Goal: Task Accomplishment & Management: Manage account settings

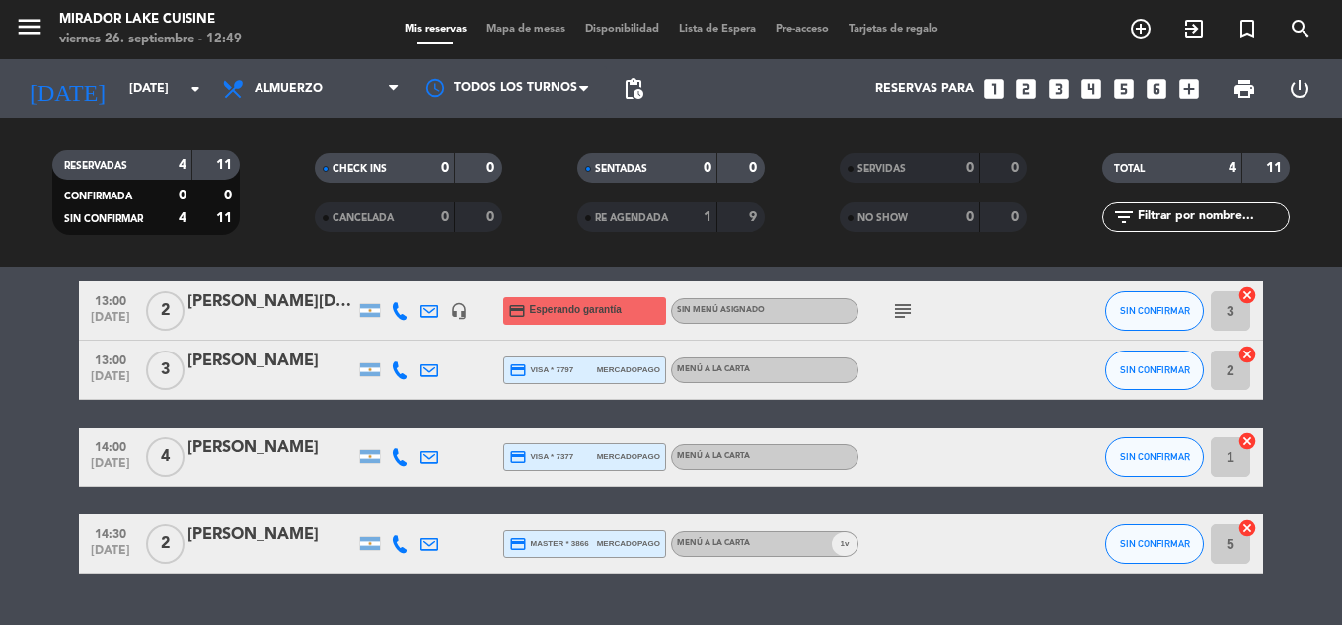
scroll to position [99, 0]
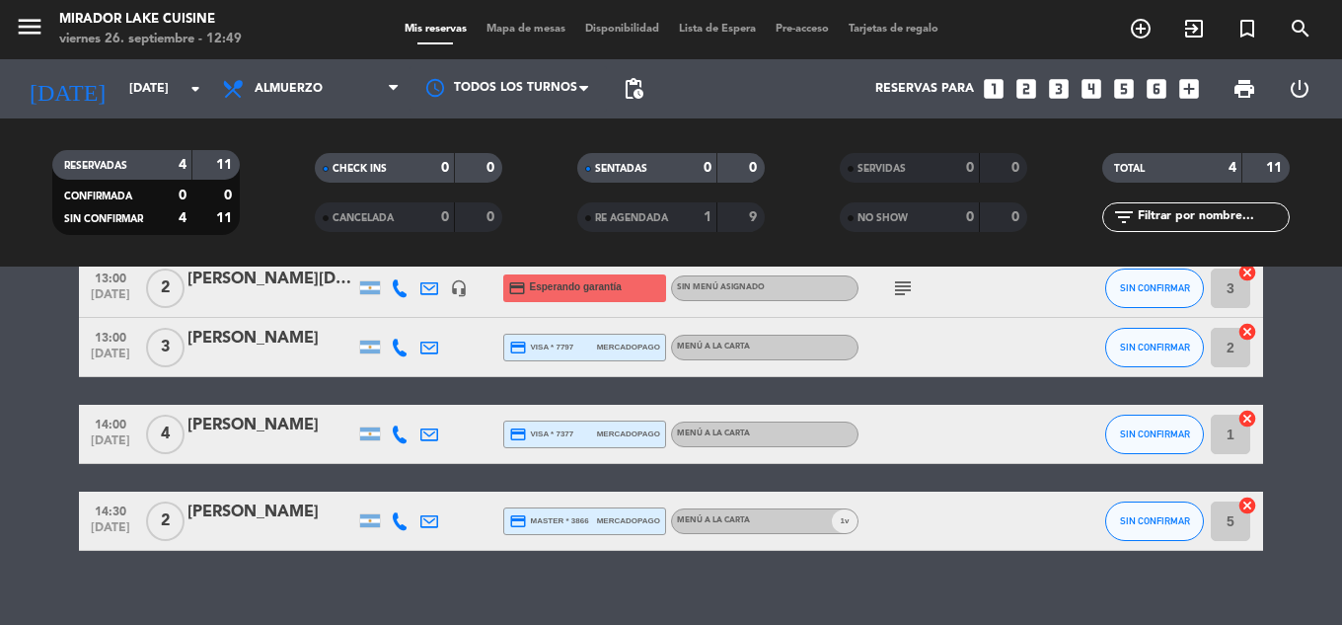
click at [910, 289] on icon "subject" at bounding box center [903, 288] width 24 height 24
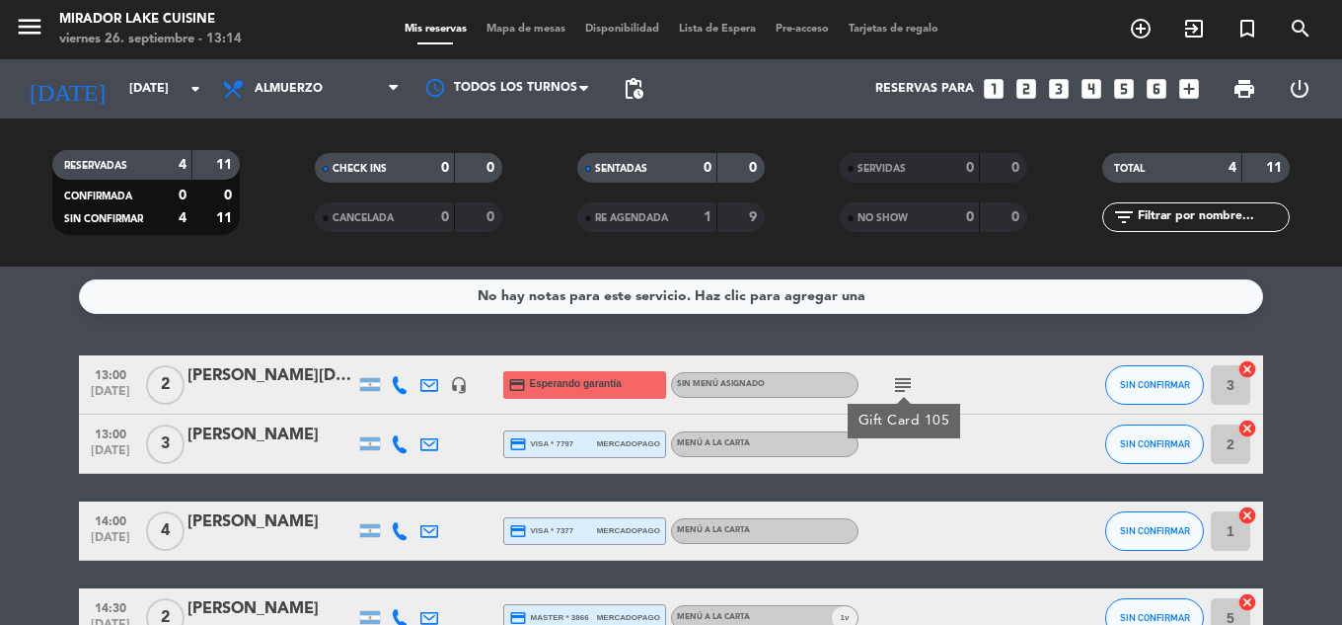
scroll to position [0, 0]
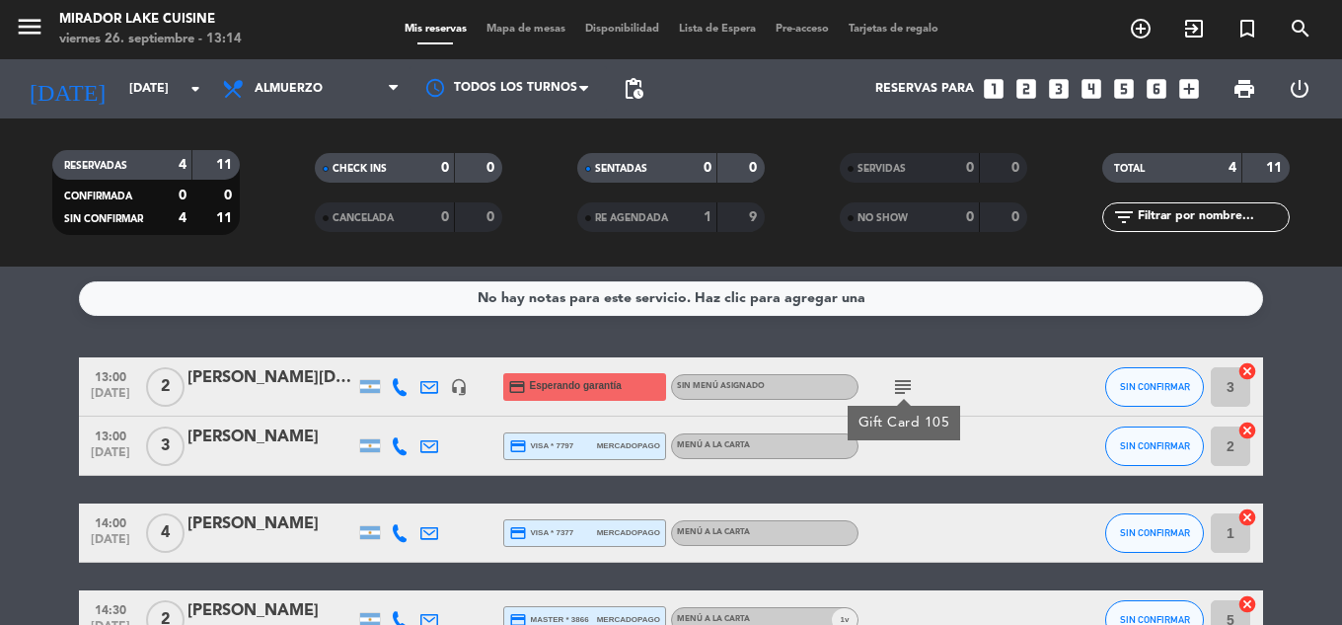
click at [1316, 452] on bookings-row "13:00 [DATE] 2 [PERSON_NAME] de la [DEMOGRAPHIC_DATA] headset_mic credit_card E…" at bounding box center [671, 503] width 1342 height 292
click at [1159, 396] on button "SIN CONFIRMAR" at bounding box center [1154, 386] width 99 height 39
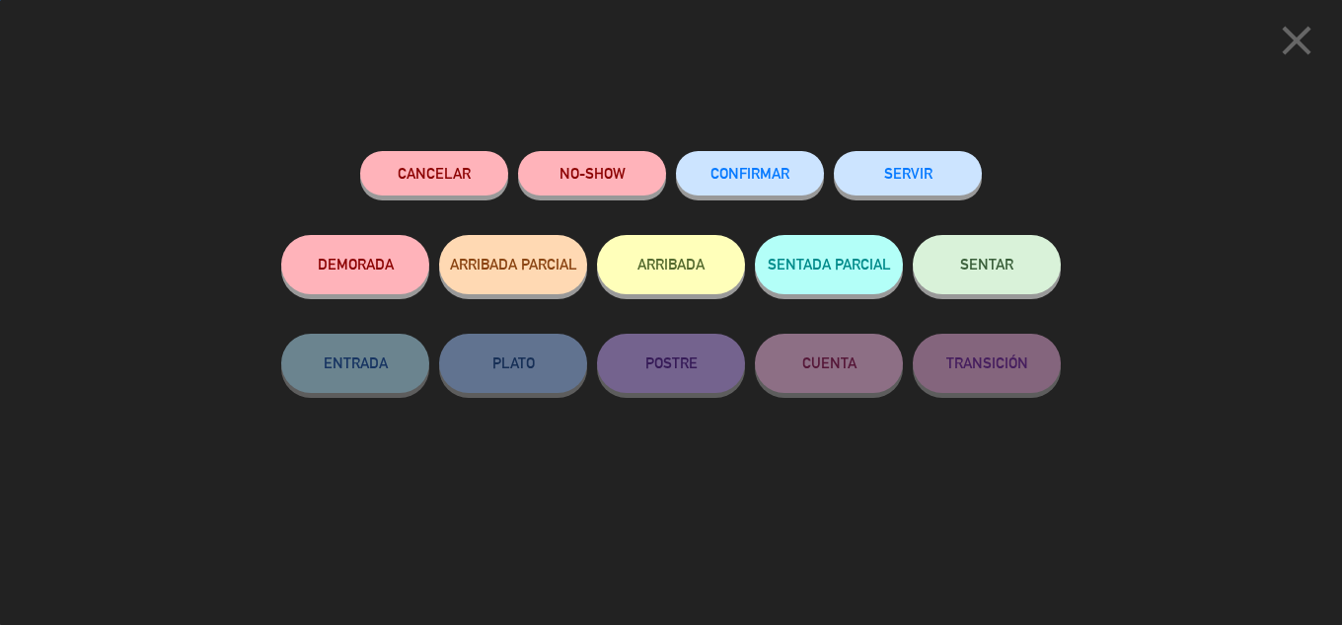
click at [957, 256] on button "SENTAR" at bounding box center [987, 264] width 148 height 59
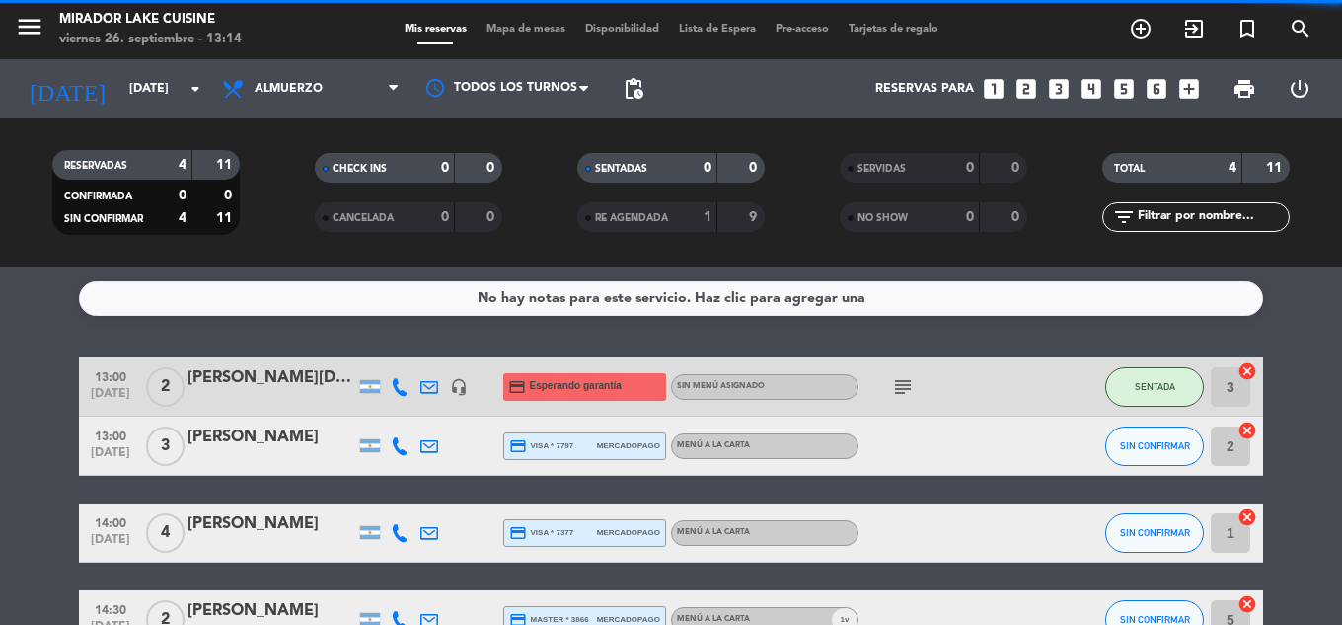
click at [1318, 398] on bookings-row "13:00 [DATE] 2 [PERSON_NAME] de la [DEMOGRAPHIC_DATA] headset_mic credit_card E…" at bounding box center [671, 503] width 1342 height 292
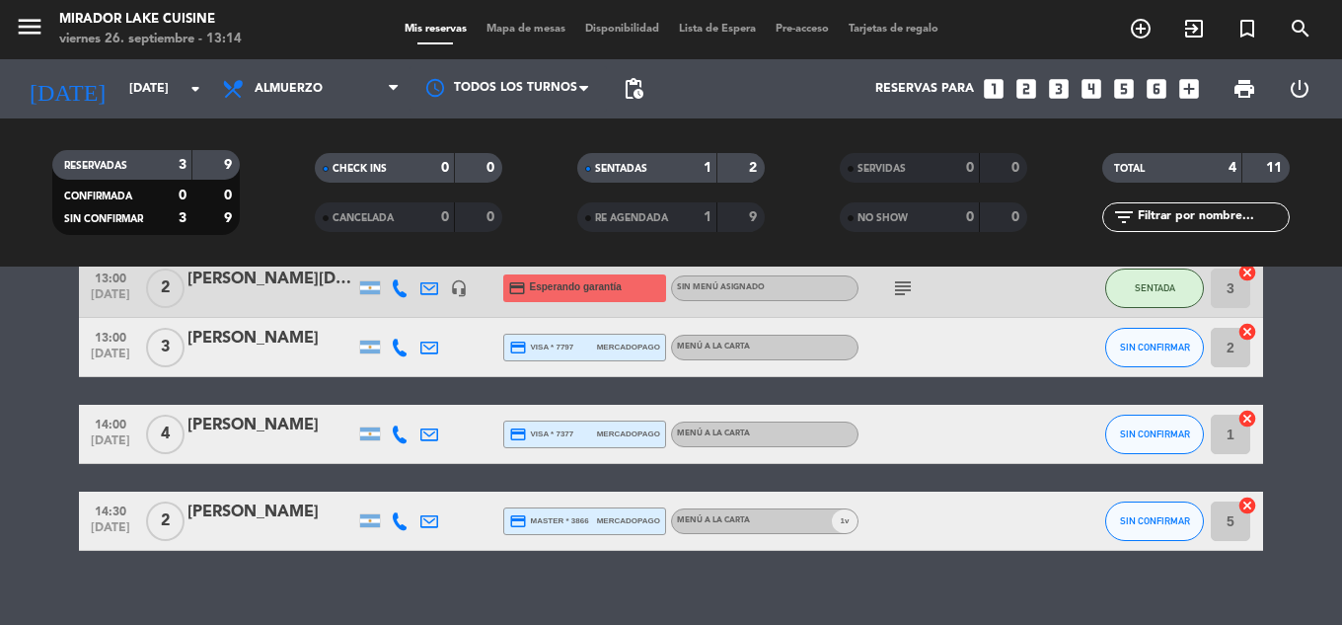
click at [1313, 438] on bookings-row "13:00 [DATE] 2 [PERSON_NAME] de la [DEMOGRAPHIC_DATA] headset_mic credit_card E…" at bounding box center [671, 404] width 1342 height 292
click at [1303, 433] on bookings-row "13:00 [DATE] 2 [PERSON_NAME] de la [DEMOGRAPHIC_DATA] headset_mic credit_card E…" at bounding box center [671, 404] width 1342 height 292
click at [119, 76] on input "[DATE]" at bounding box center [202, 89] width 167 height 34
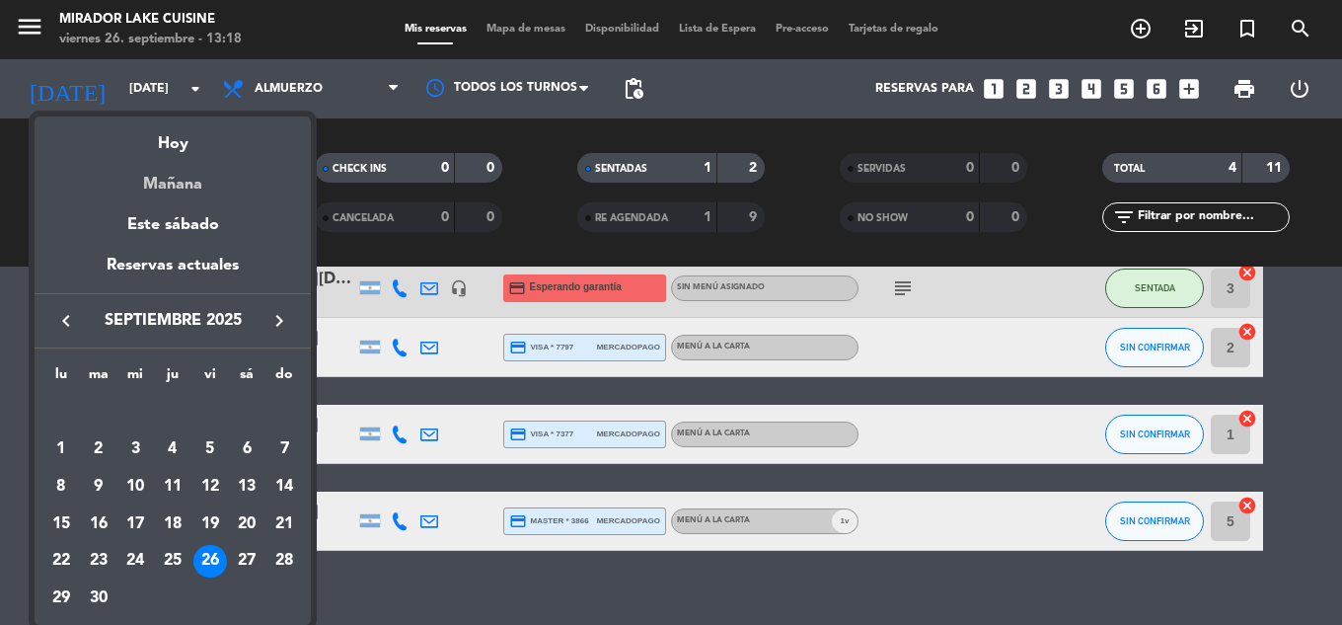
click at [170, 182] on div "Mañana" at bounding box center [173, 177] width 276 height 40
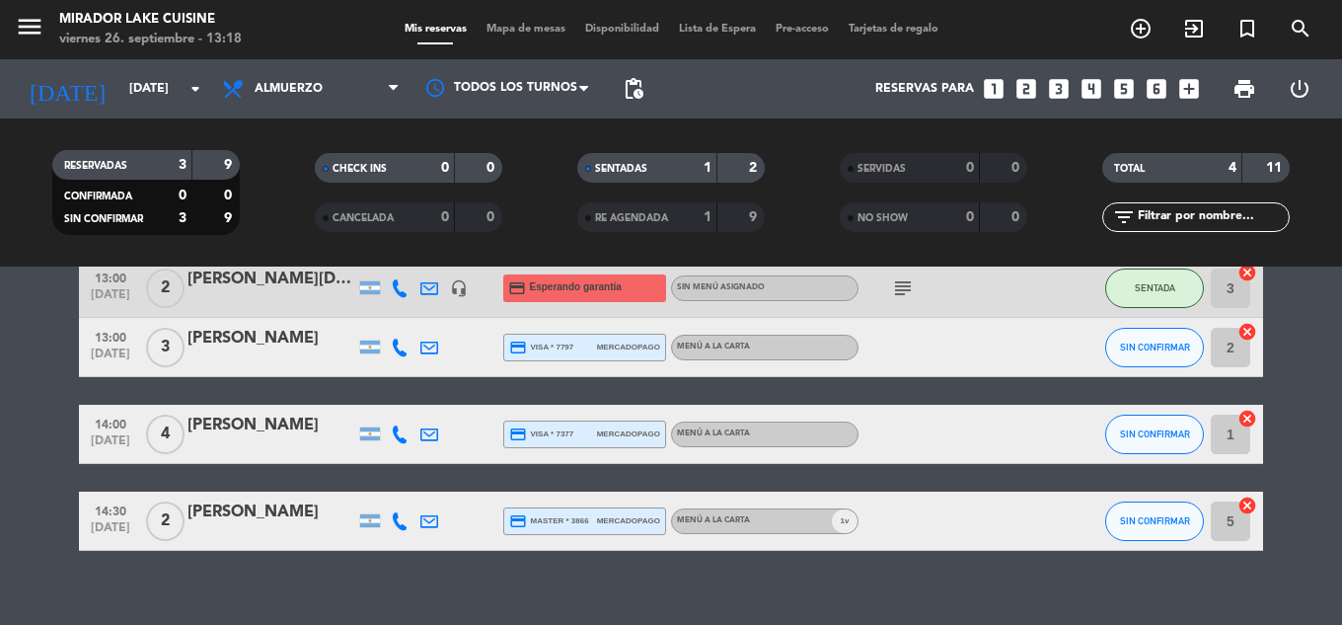
type input "[DATE]"
click at [1290, 343] on bookings-row "13:00 [DATE] 2 [PERSON_NAME] de la [DEMOGRAPHIC_DATA] headset_mic credit_card E…" at bounding box center [671, 404] width 1342 height 292
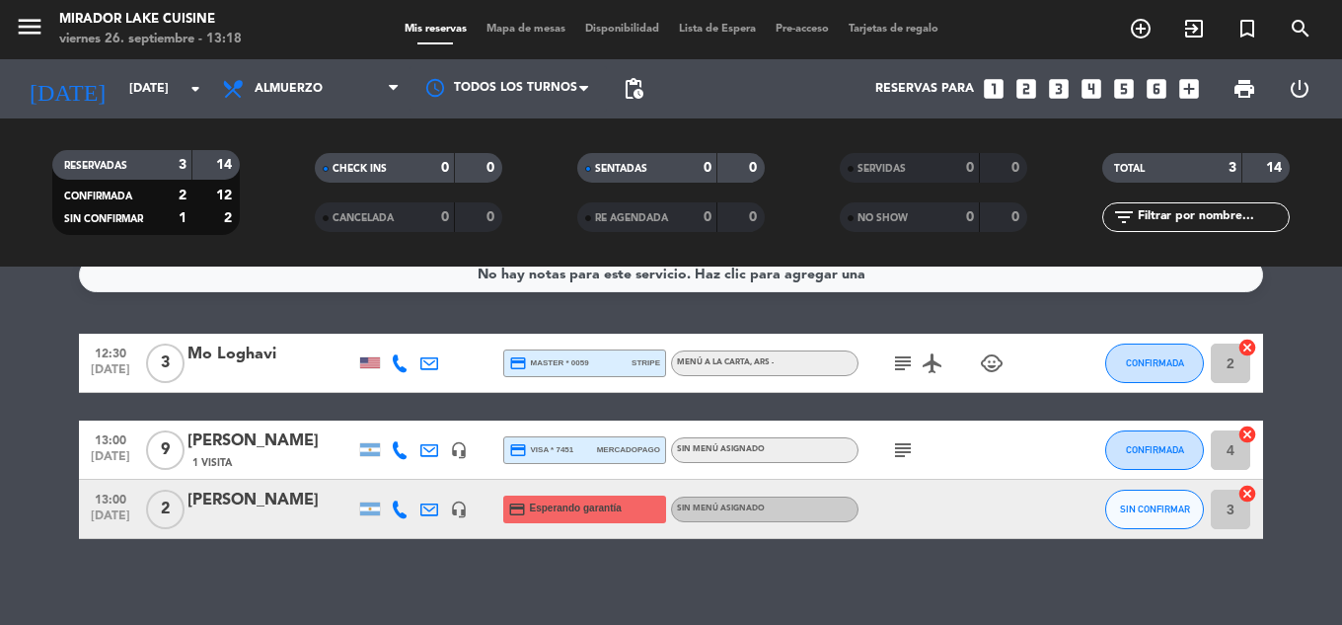
scroll to position [37, 0]
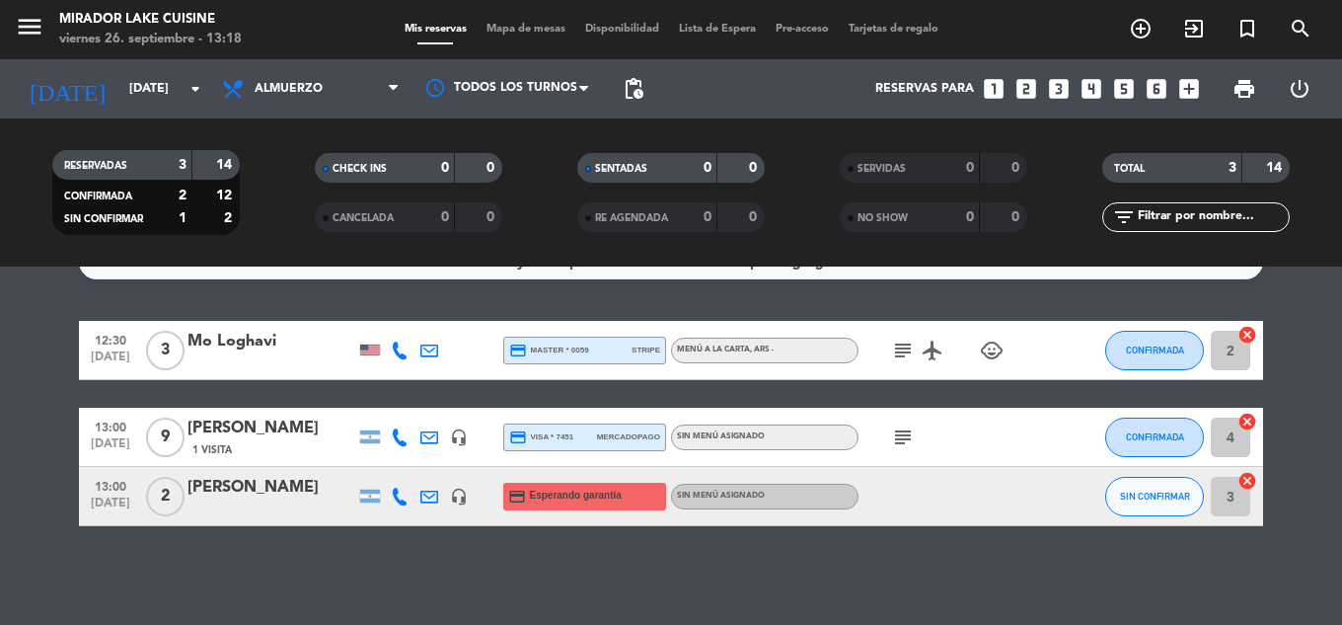
click at [557, 24] on span "Mapa de mesas" at bounding box center [526, 29] width 99 height 11
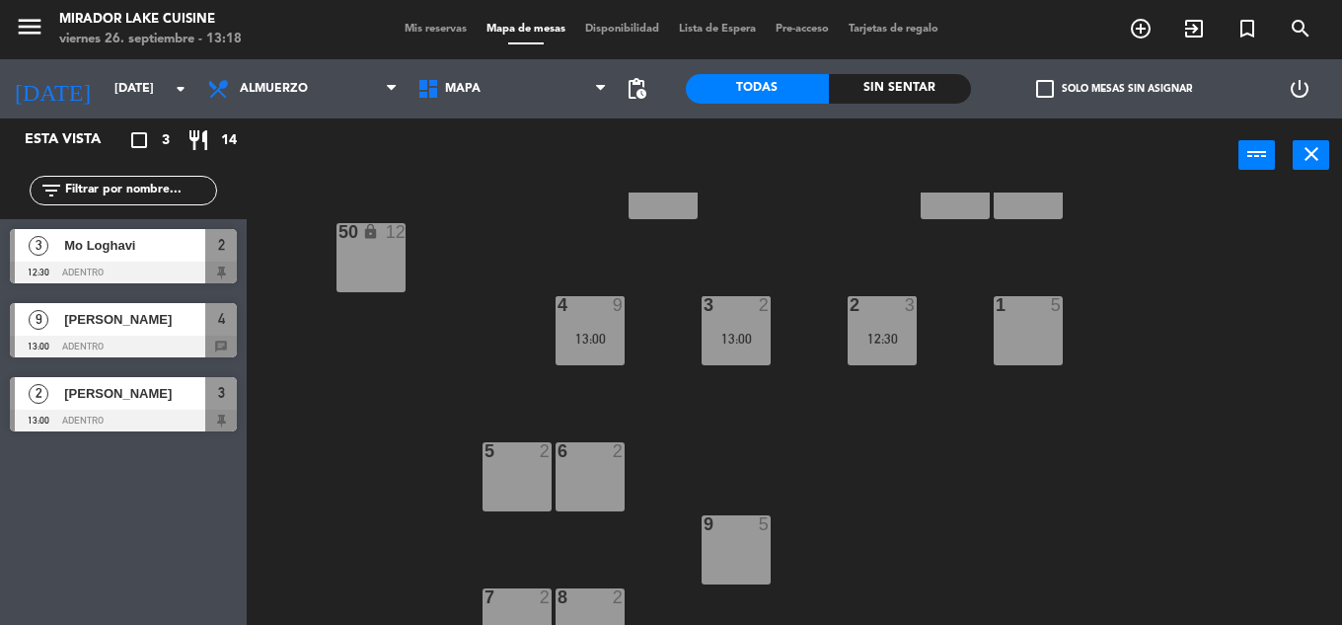
scroll to position [402, 0]
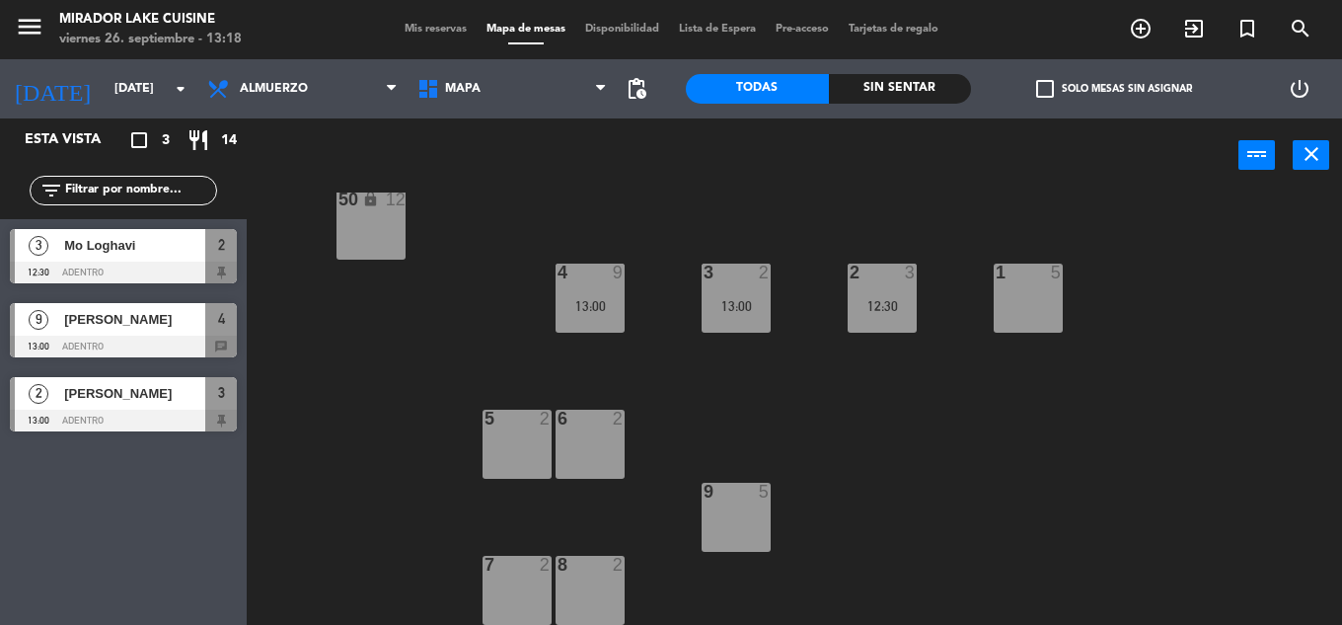
click at [608, 435] on div "6 2" at bounding box center [589, 443] width 69 height 69
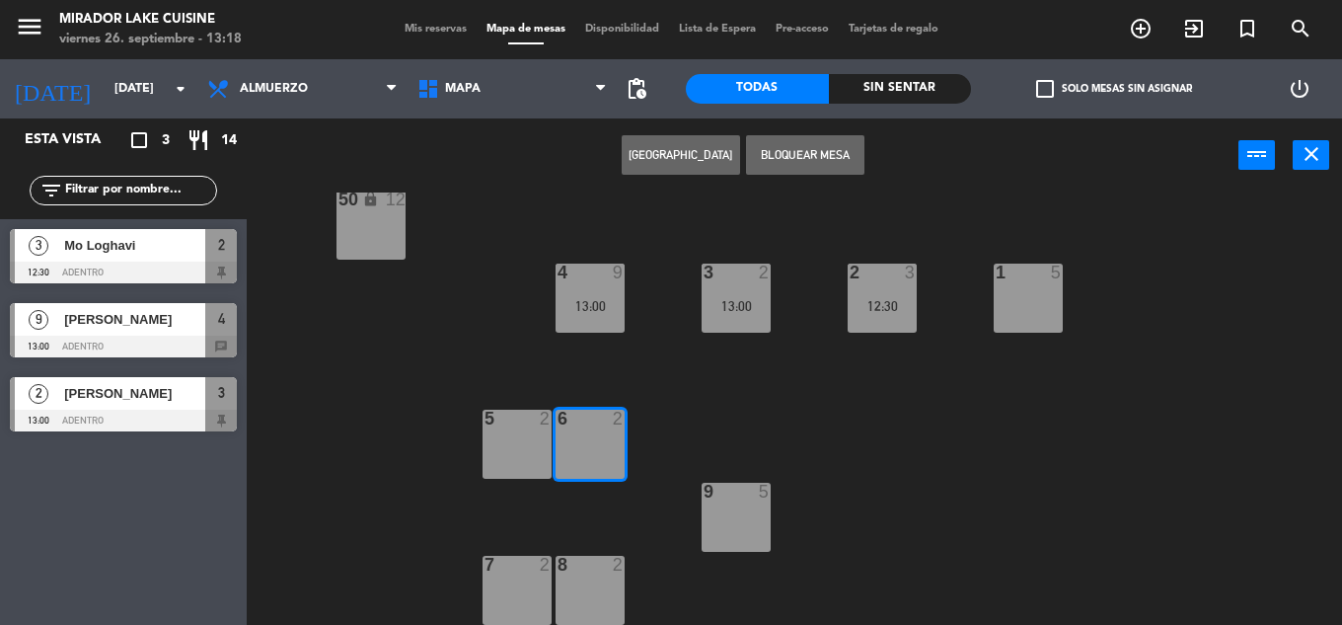
click at [814, 152] on button "Bloquear Mesa" at bounding box center [805, 154] width 118 height 39
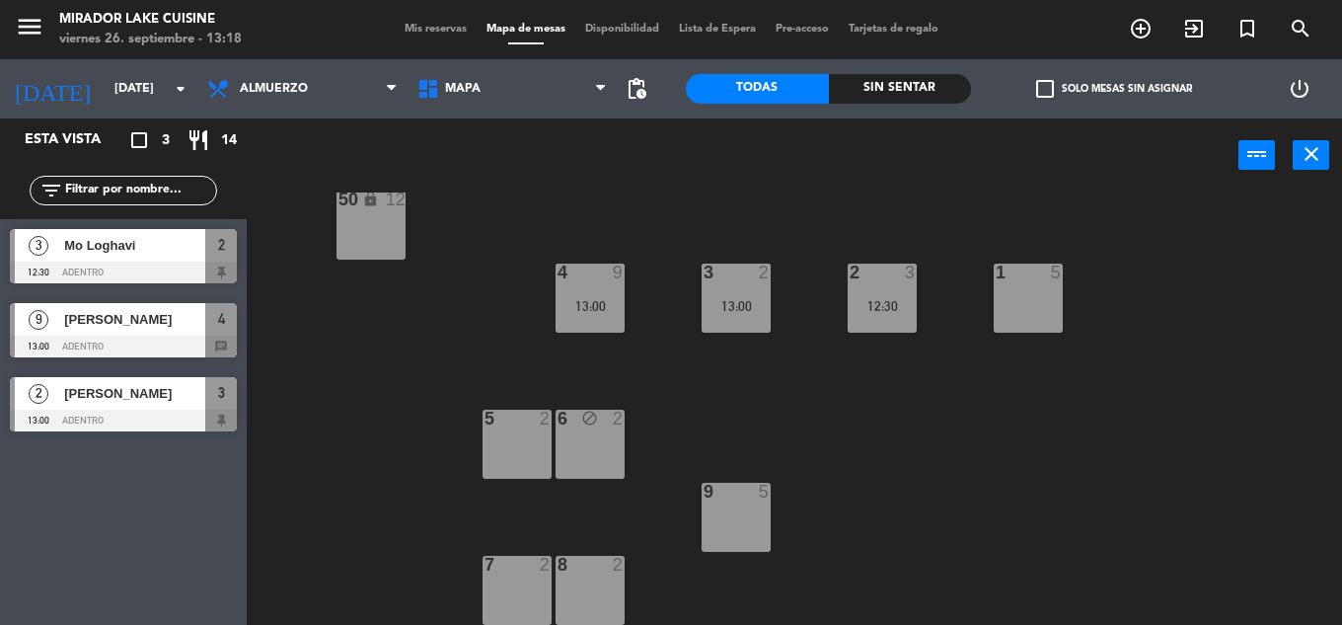
click at [1051, 532] on div "L lock 5 33 lock 2 32 lock 2 31 lock 2 30 lock 2 40 lock 2 41 lock 6 42 lock 2 …" at bounding box center [800, 408] width 1081 height 432
click at [1301, 384] on div "L lock 5 33 lock 2 32 lock 2 31 lock 2 30 lock 2 40 lock 2 41 lock 6 42 lock 2 …" at bounding box center [800, 408] width 1081 height 432
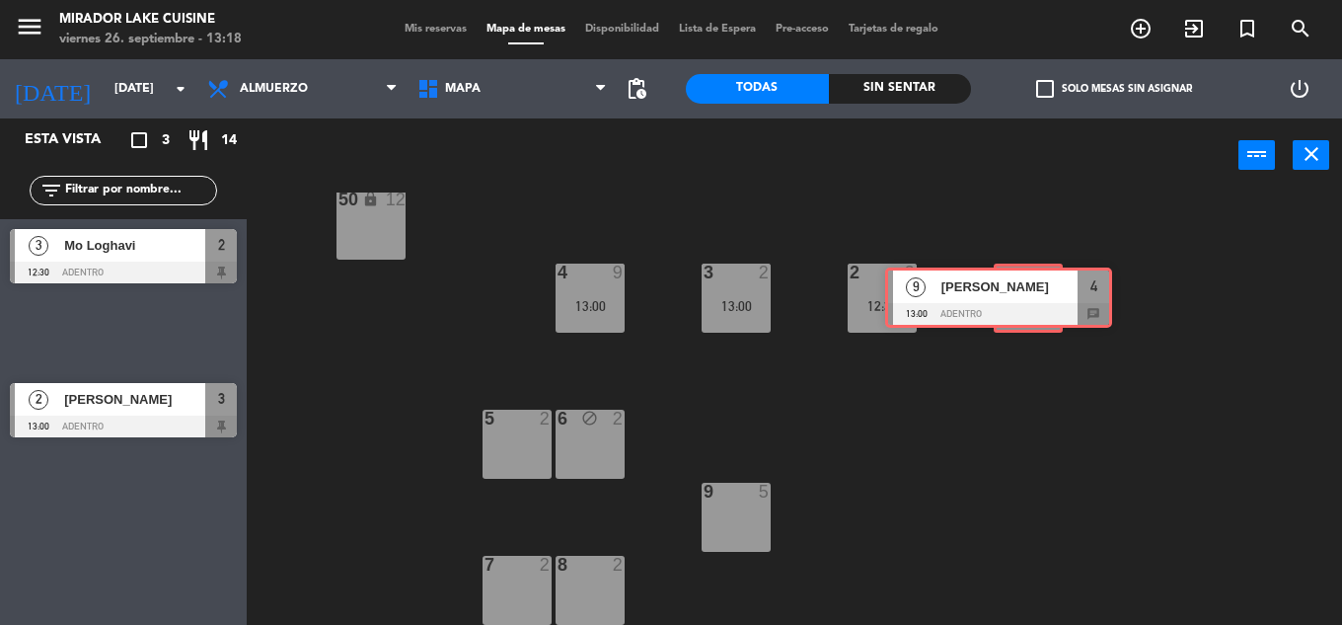
drag, startPoint x: 144, startPoint y: 324, endPoint x: 1019, endPoint y: 288, distance: 875.8
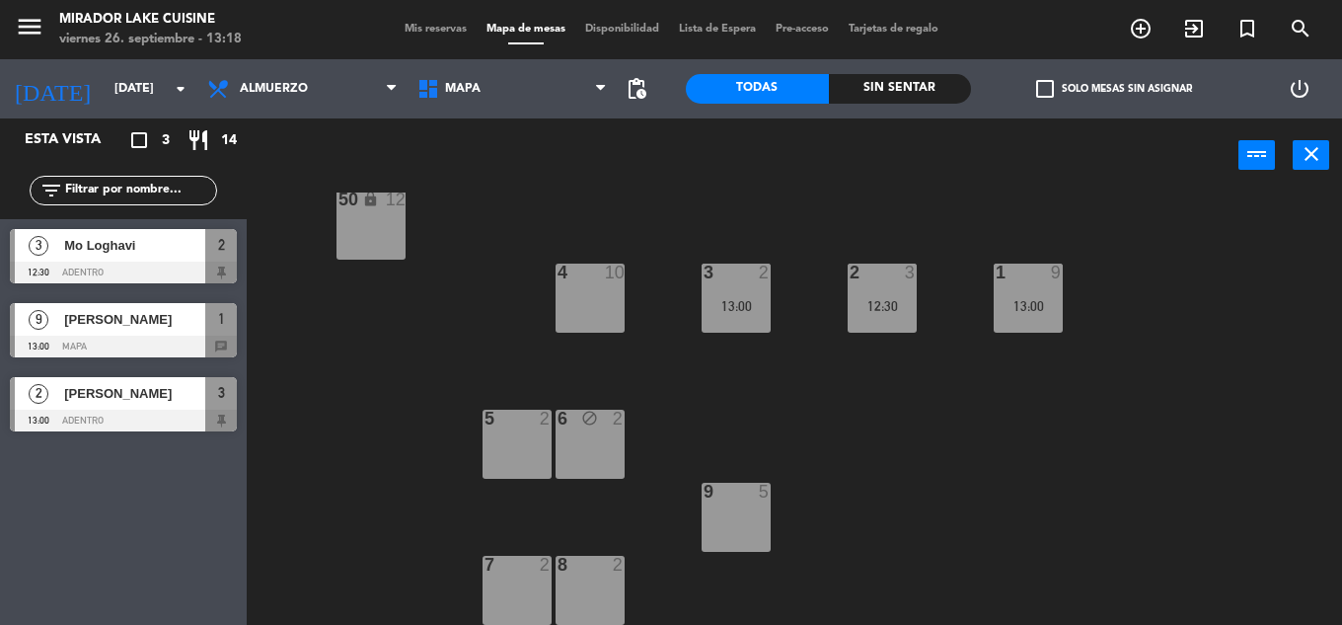
click at [885, 497] on div "L lock 5 33 lock 2 32 lock 2 31 lock 2 30 lock 2 40 lock 2 41 lock 6 42 lock 2 …" at bounding box center [800, 408] width 1081 height 432
click at [1317, 158] on icon "close" at bounding box center [1311, 154] width 24 height 24
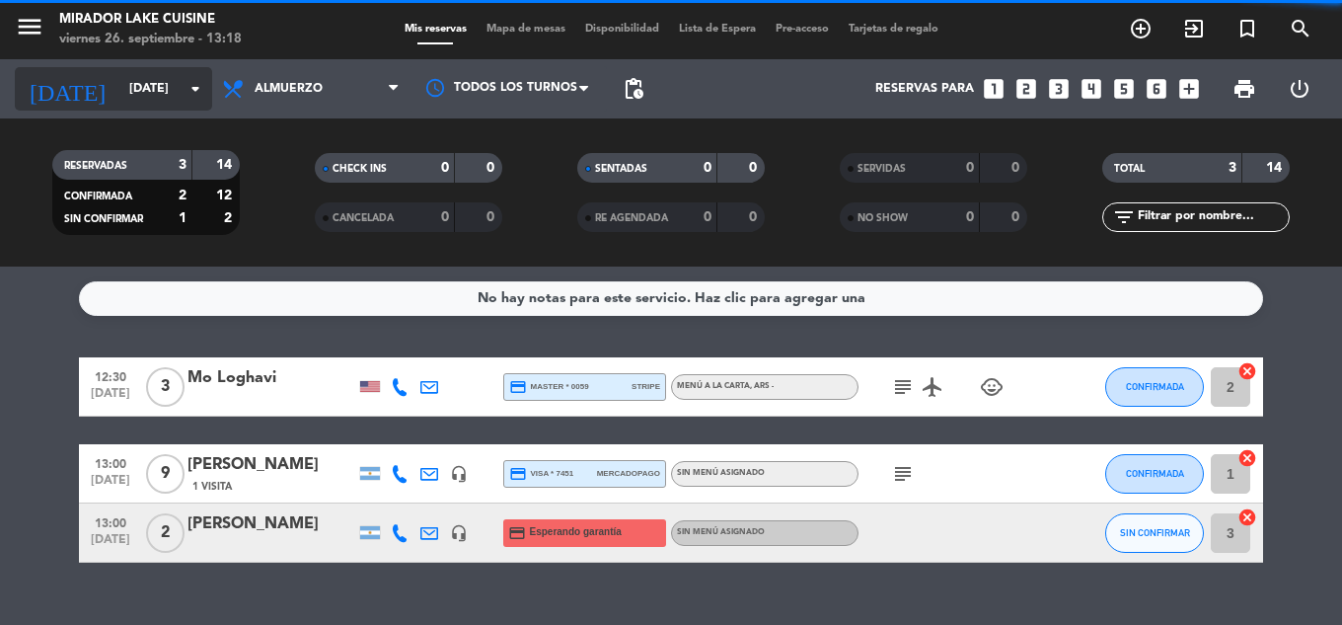
click at [158, 97] on input "[DATE]" at bounding box center [202, 89] width 167 height 34
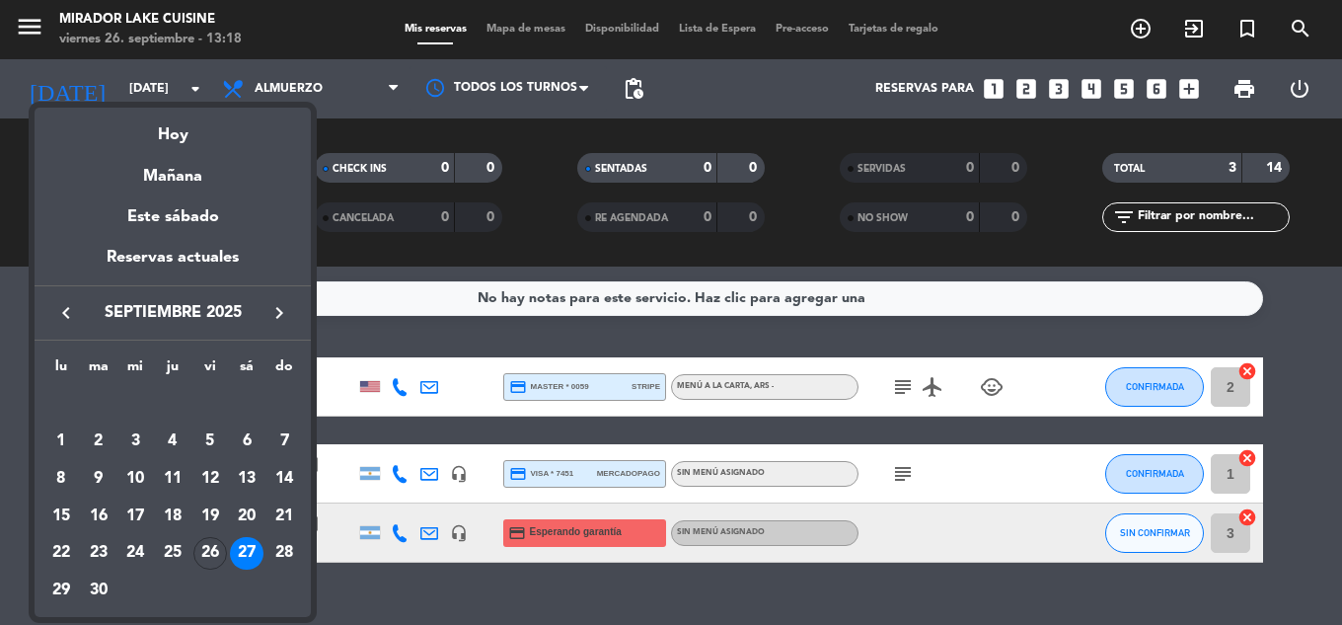
click at [285, 550] on div "28" at bounding box center [284, 554] width 34 height 34
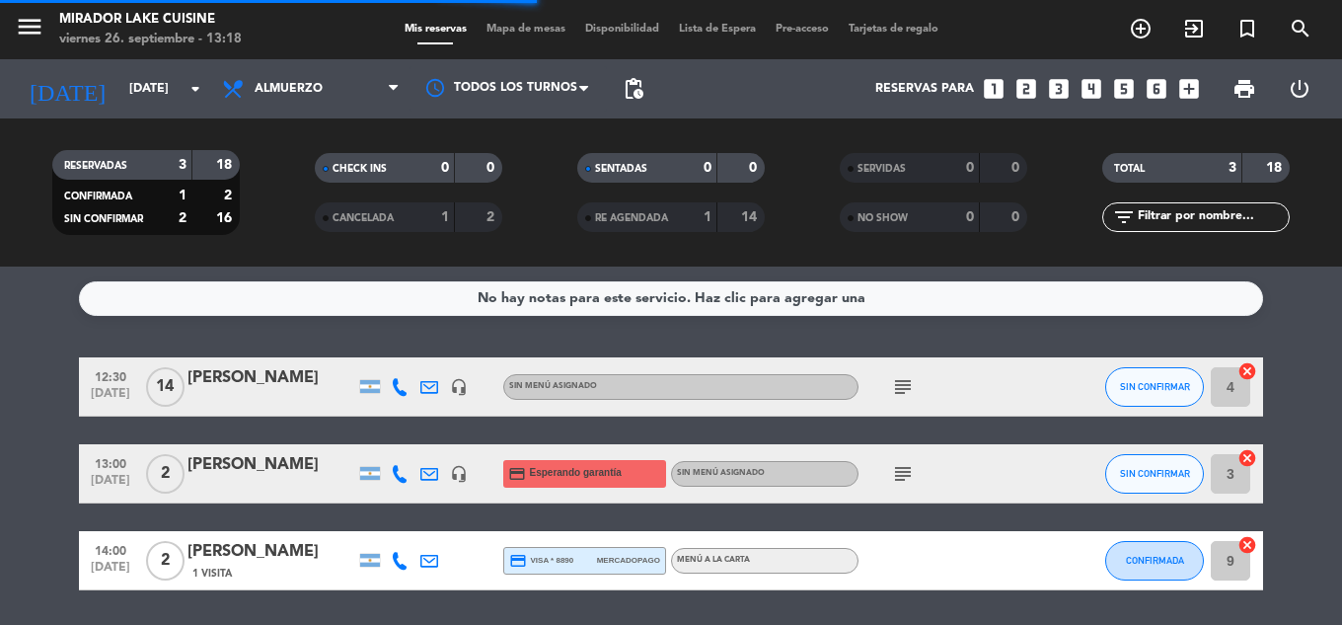
click at [1309, 473] on bookings-row "12:30 [DATE] [PERSON_NAME] headset_mic Sin menú asignado subject SIN CONFIRMAR …" at bounding box center [671, 473] width 1342 height 233
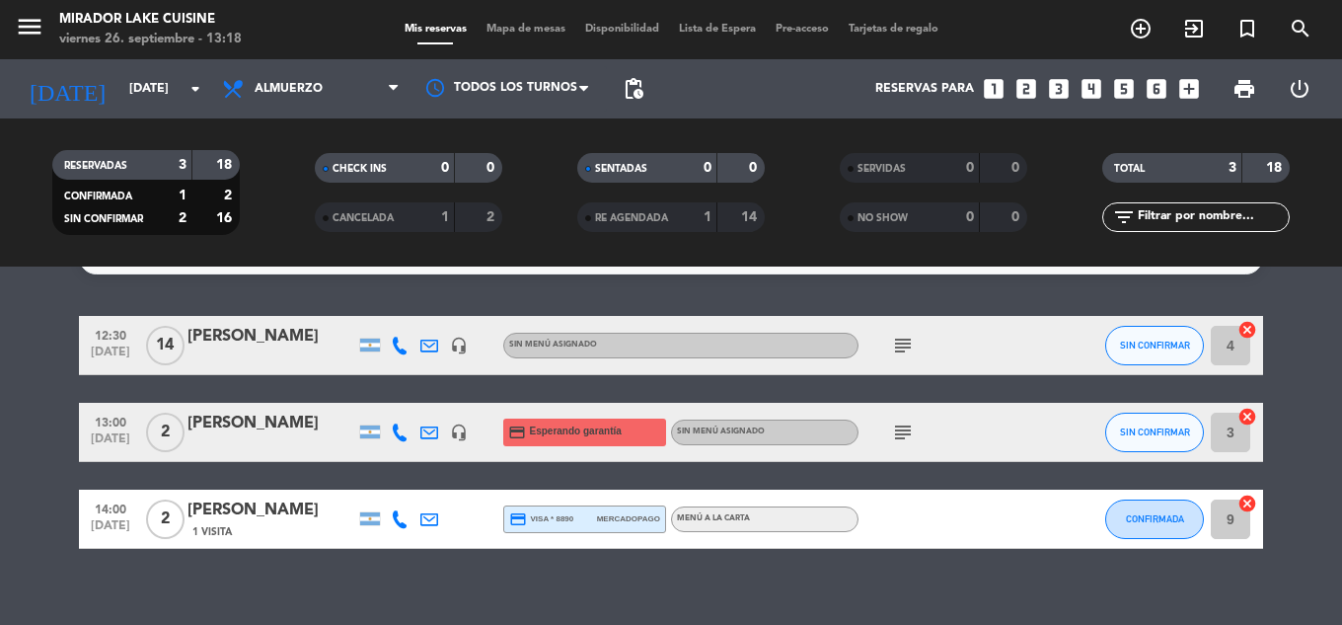
scroll to position [64, 0]
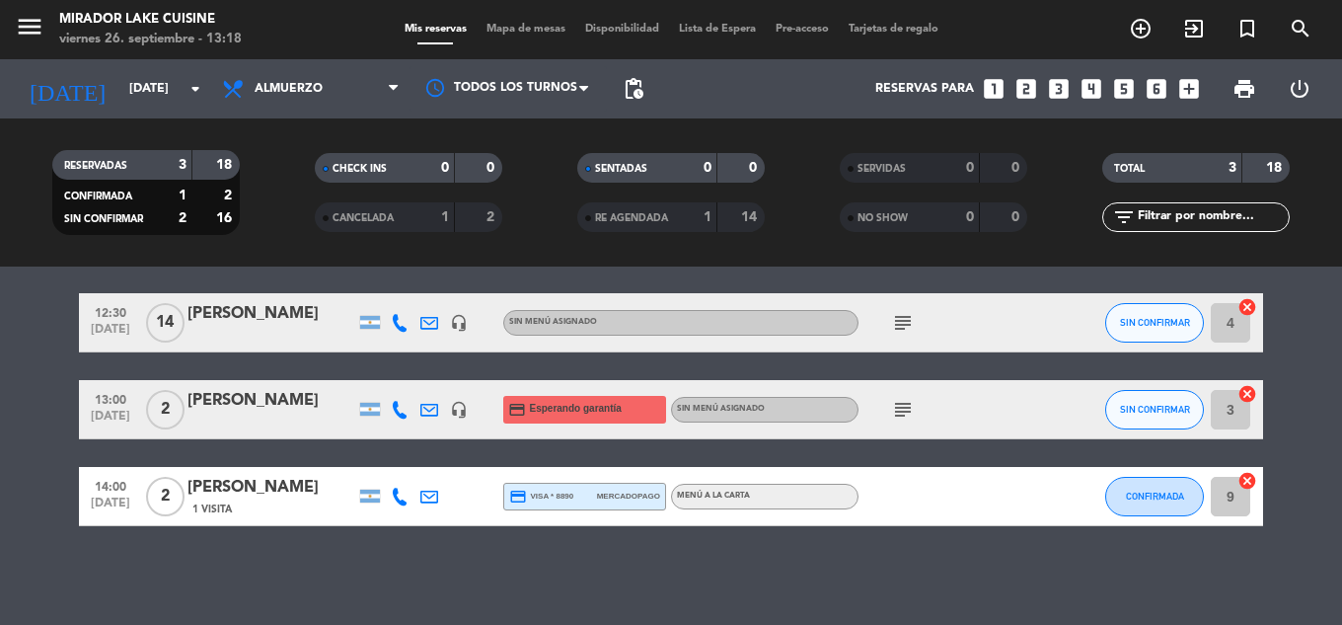
click at [1292, 421] on bookings-row "12:30 [DATE] [PERSON_NAME] headset_mic Sin menú asignado subject SIN CONFIRMAR …" at bounding box center [671, 409] width 1342 height 233
click at [405, 212] on div "CANCELADA" at bounding box center [365, 217] width 91 height 23
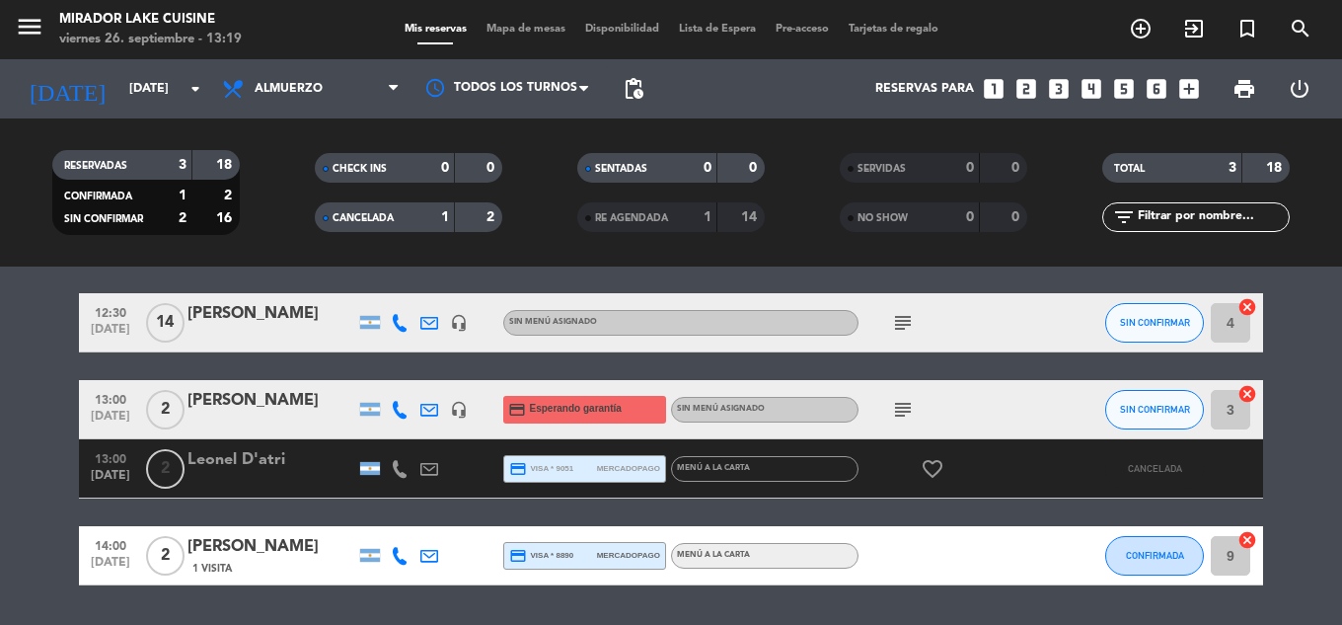
click at [404, 224] on div "CANCELADA" at bounding box center [365, 217] width 91 height 23
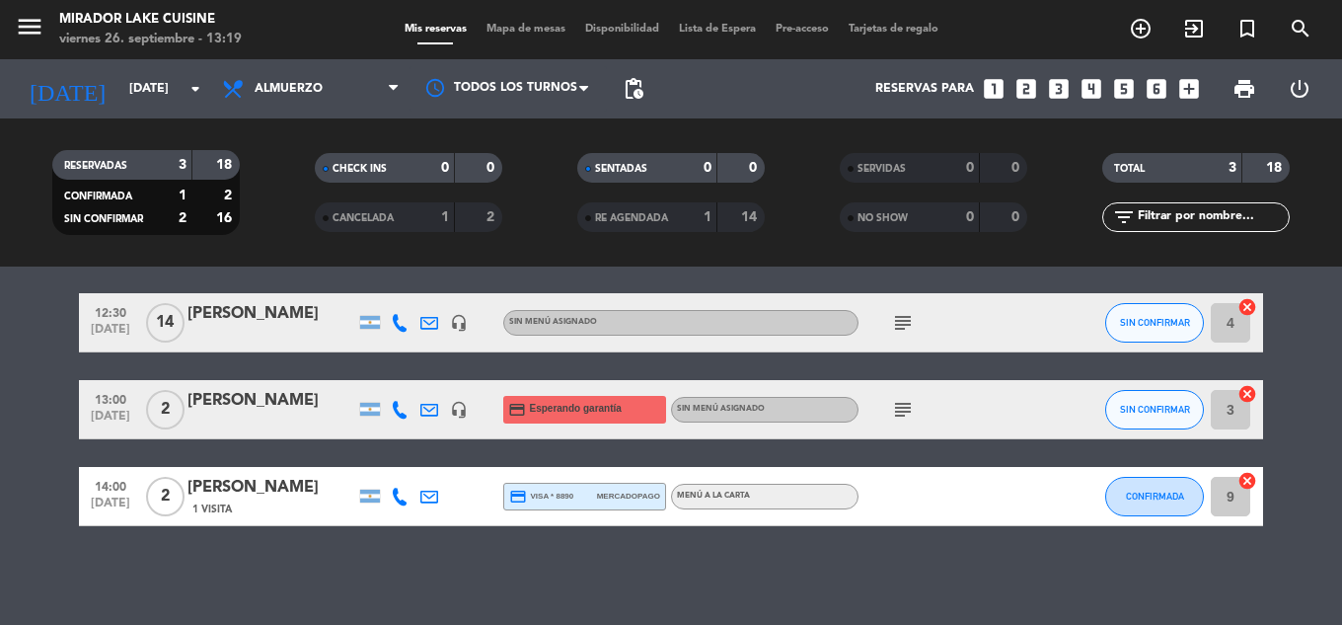
click at [896, 408] on icon "subject" at bounding box center [903, 410] width 24 height 24
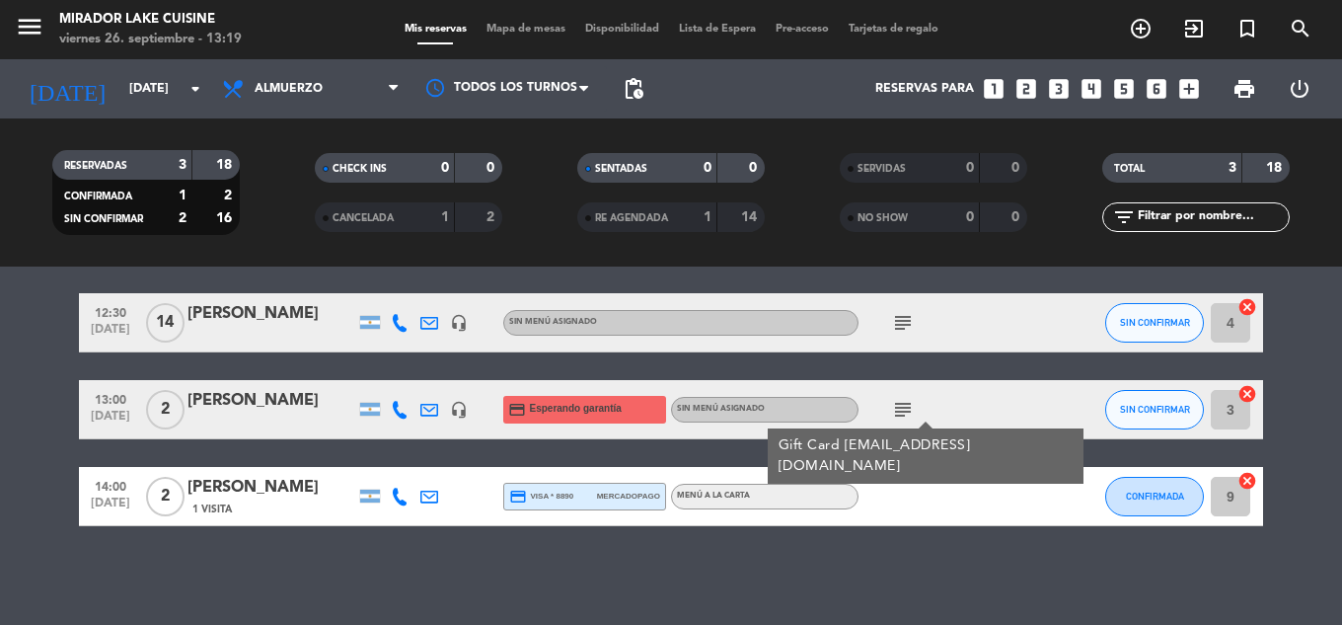
click at [901, 411] on icon "subject" at bounding box center [903, 410] width 24 height 24
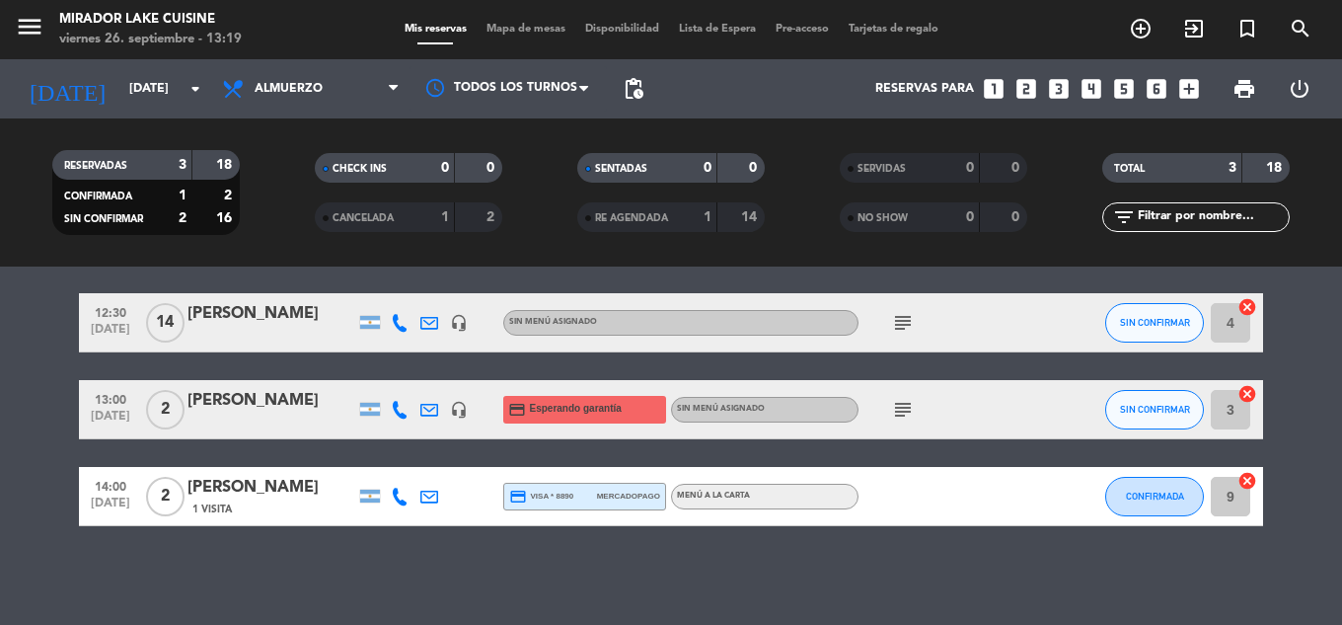
click at [899, 545] on div "No hay notas para este servicio. Haz clic para agregar una 12:30 [DATE] [PERSON…" at bounding box center [671, 445] width 1342 height 358
click at [132, 102] on input "[DATE]" at bounding box center [202, 89] width 167 height 34
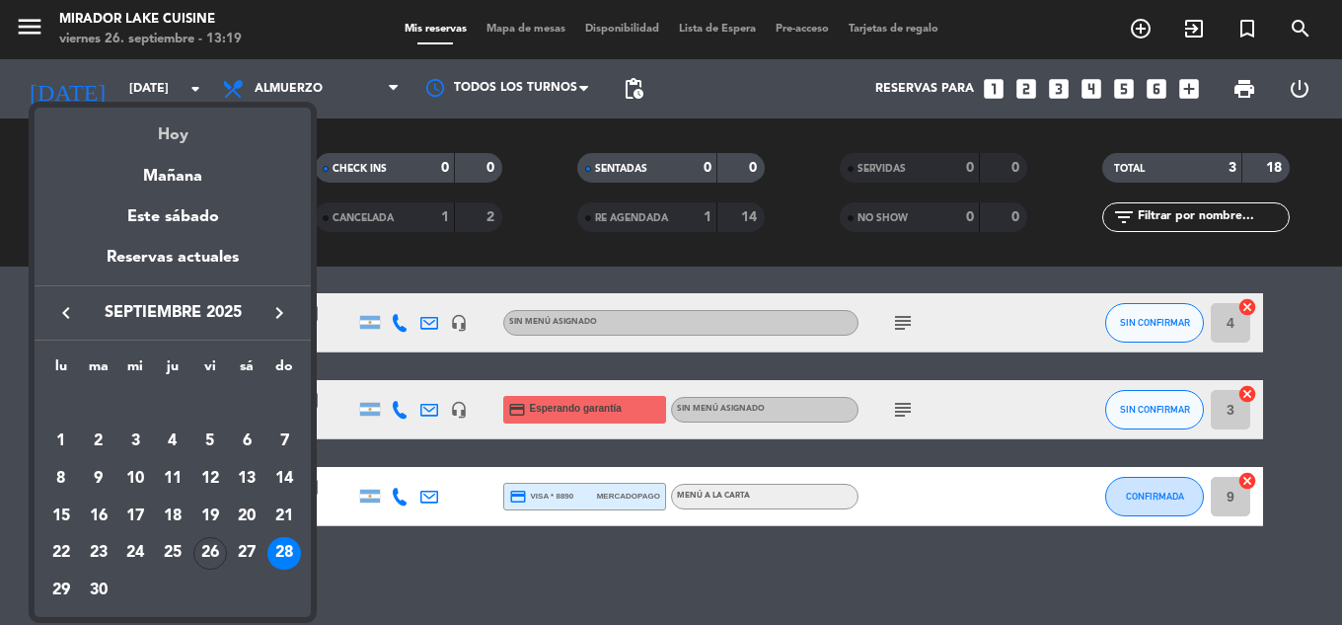
click at [181, 126] on div "Hoy" at bounding box center [173, 128] width 276 height 40
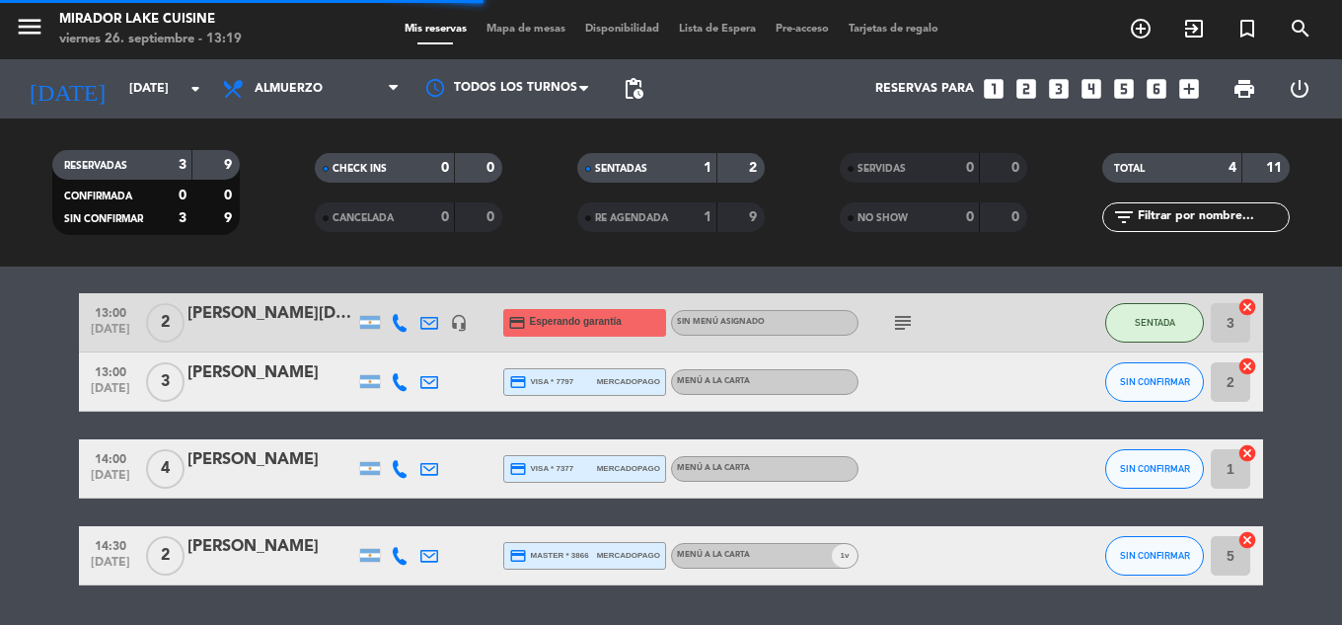
click at [1303, 357] on bookings-row "13:00 [DATE] 2 [PERSON_NAME] de la [DEMOGRAPHIC_DATA] headset_mic credit_card E…" at bounding box center [671, 439] width 1342 height 292
click at [1303, 520] on bookings-row "13:00 [DATE] 2 [PERSON_NAME] de la [DEMOGRAPHIC_DATA] headset_mic credit_card E…" at bounding box center [671, 439] width 1342 height 292
click at [398, 389] on icon at bounding box center [400, 382] width 18 height 18
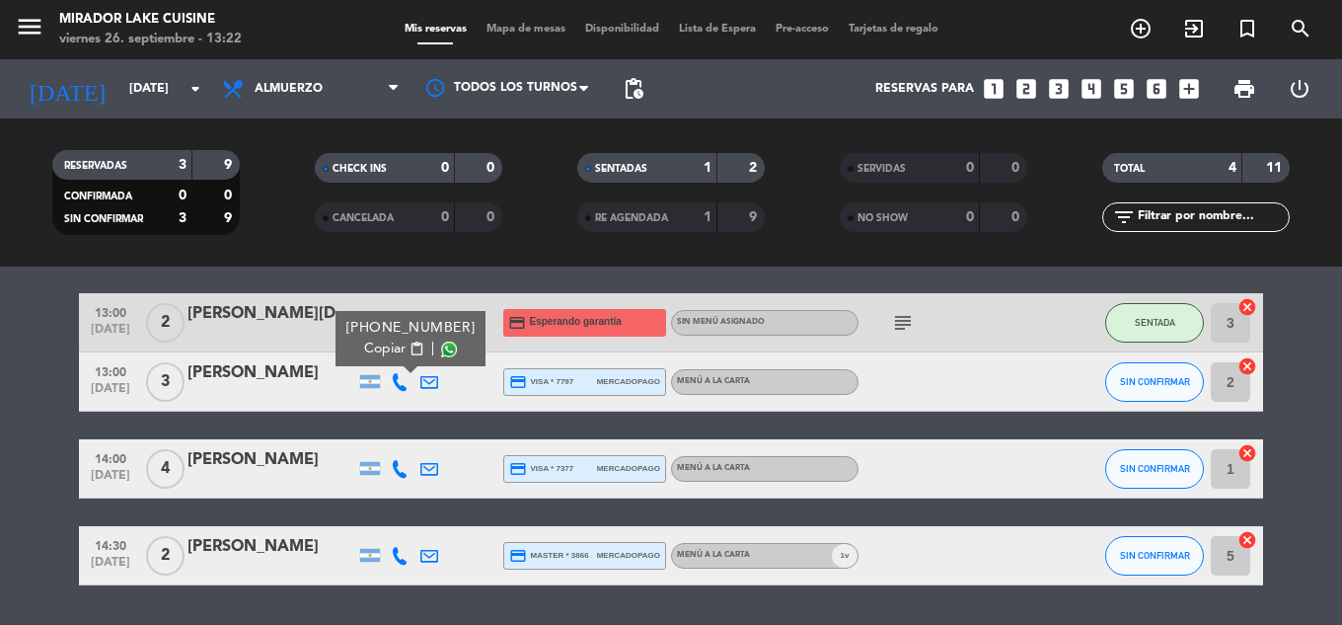
click at [247, 369] on div "[PERSON_NAME]" at bounding box center [271, 373] width 168 height 26
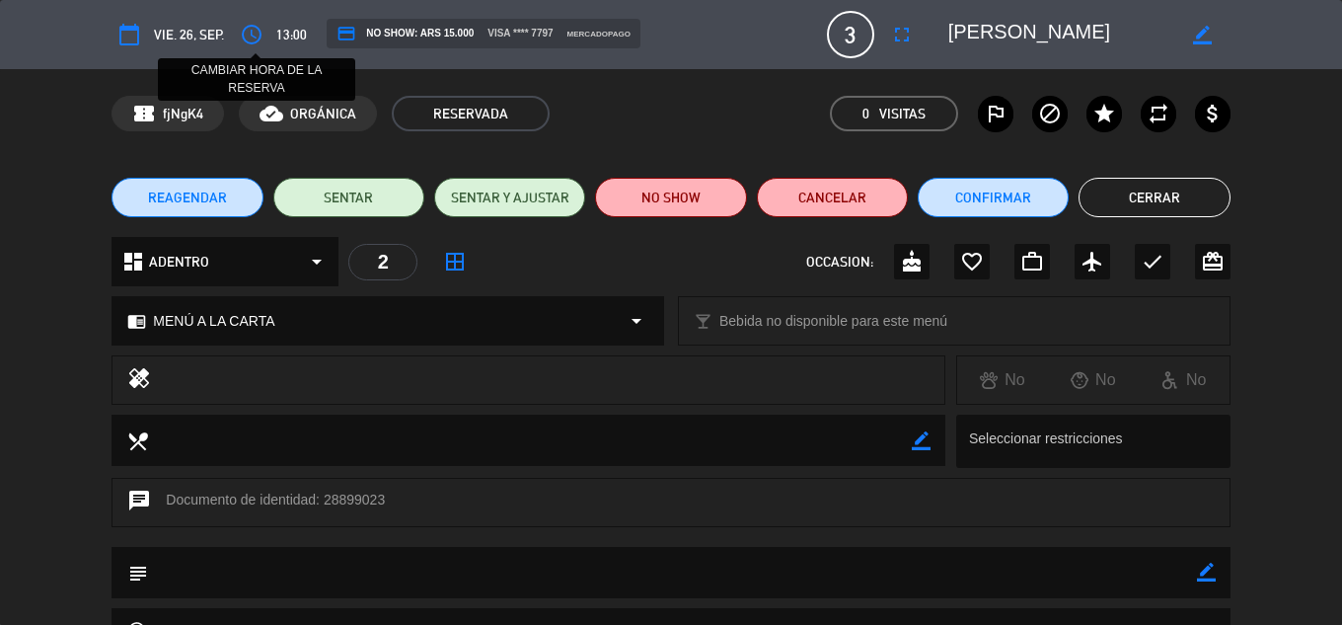
click at [252, 35] on icon "access_time" at bounding box center [252, 35] width 24 height 24
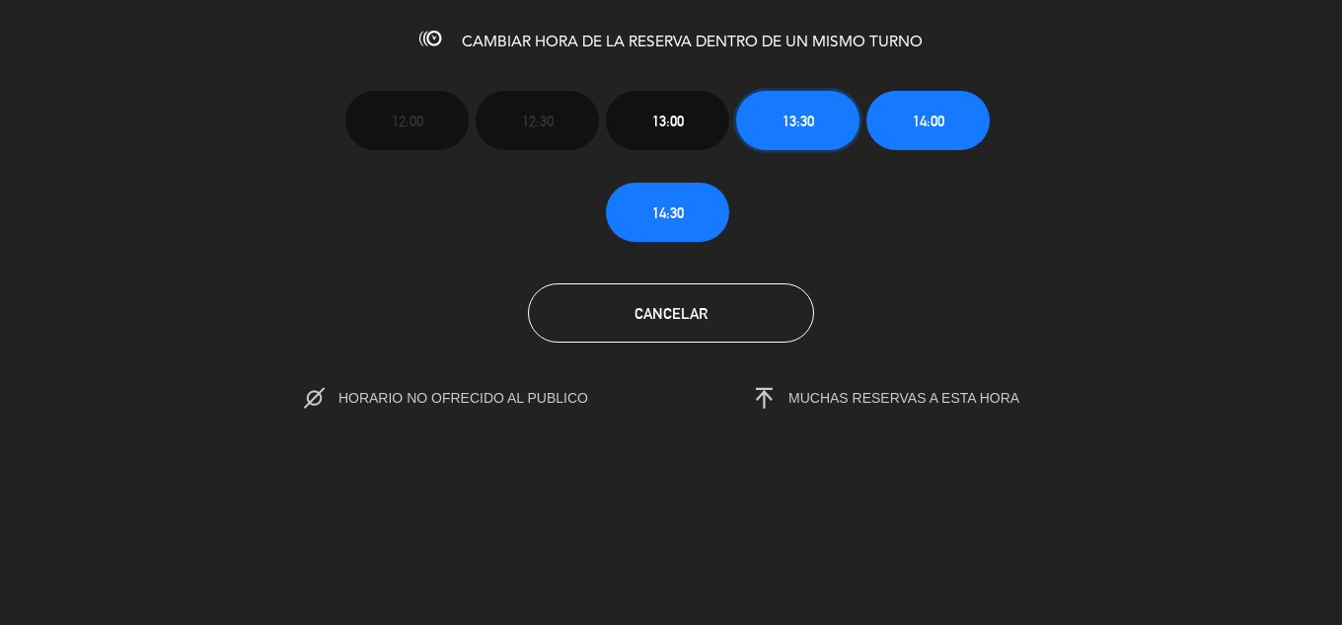
click at [817, 133] on button "13:30" at bounding box center [797, 120] width 123 height 59
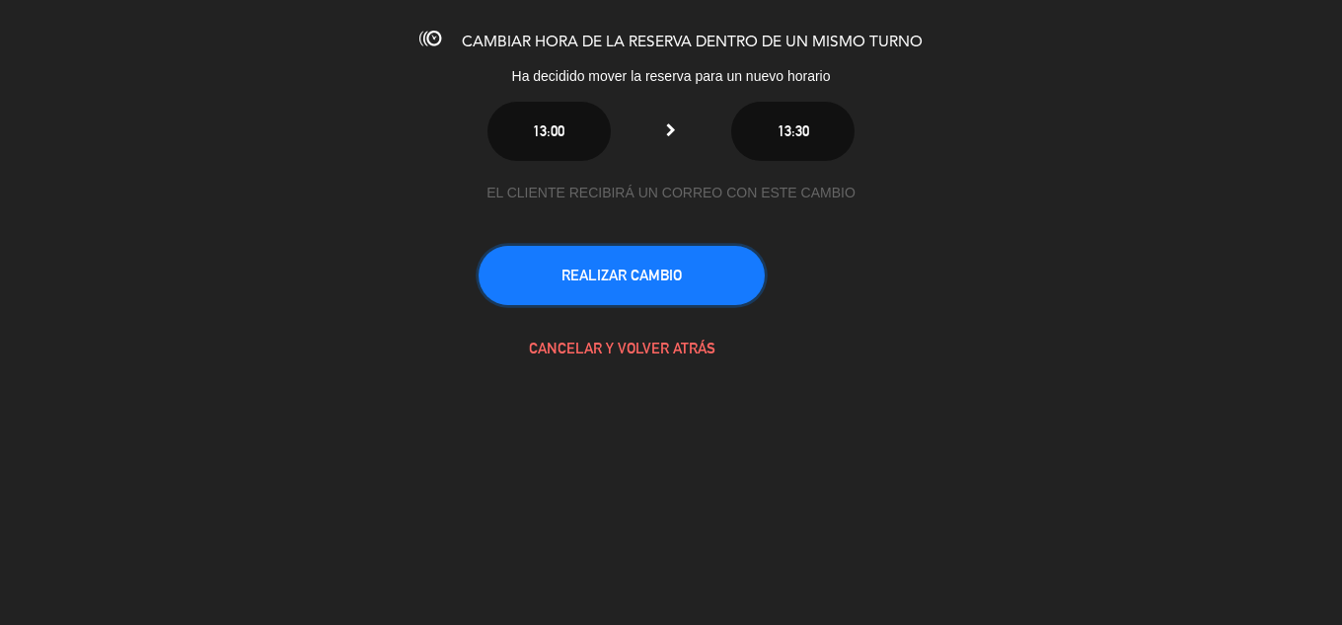
click at [648, 273] on button "REALIZAR CAMBIO" at bounding box center [622, 275] width 286 height 59
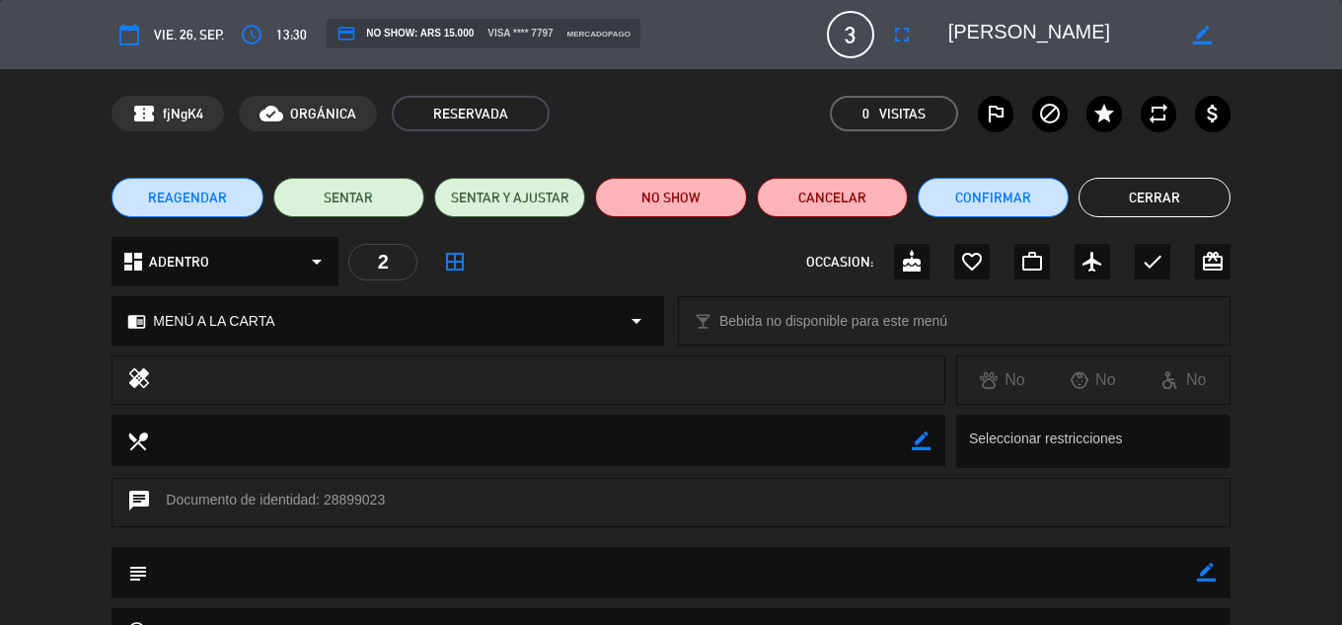
click at [1143, 199] on button "Cerrar" at bounding box center [1153, 197] width 151 height 39
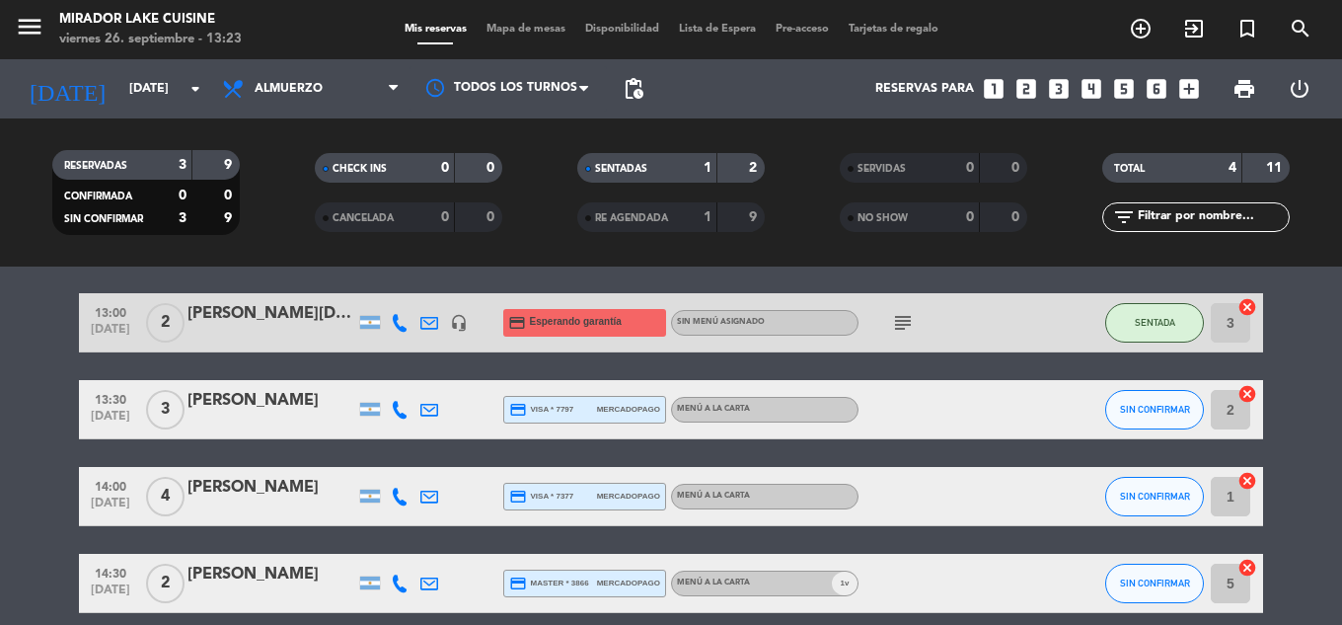
click at [10, 454] on bookings-row "13:00 [DATE] 2 [PERSON_NAME] de la [DEMOGRAPHIC_DATA] headset_mic credit_card E…" at bounding box center [671, 453] width 1342 height 320
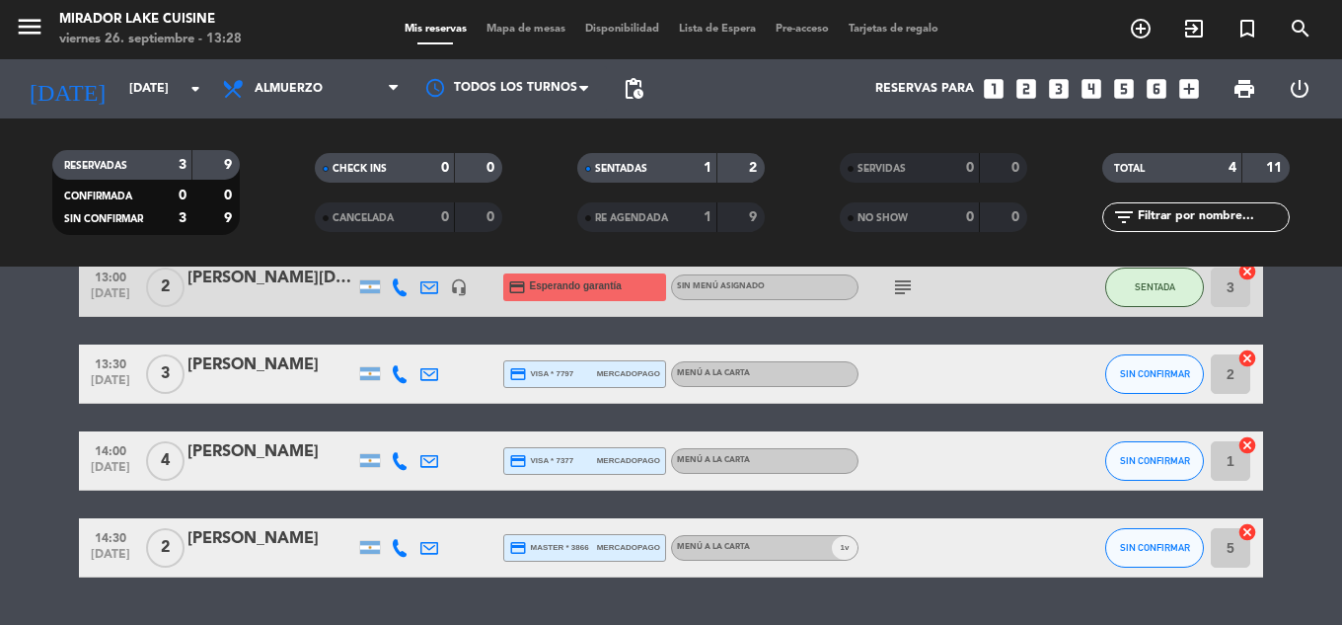
scroll to position [52, 0]
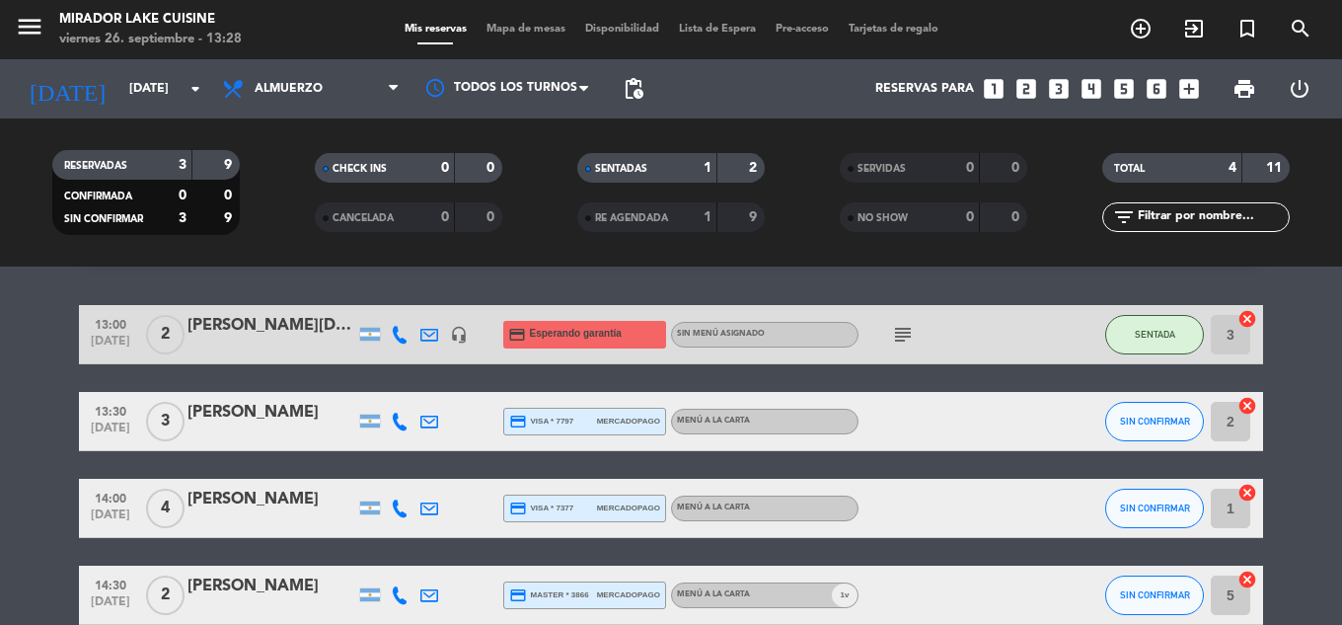
click at [401, 421] on icon at bounding box center [400, 421] width 18 height 18
click at [1329, 484] on bookings-row "13:00 [DATE] 2 [PERSON_NAME] de la [DEMOGRAPHIC_DATA] headset_mic credit_card E…" at bounding box center [671, 465] width 1342 height 320
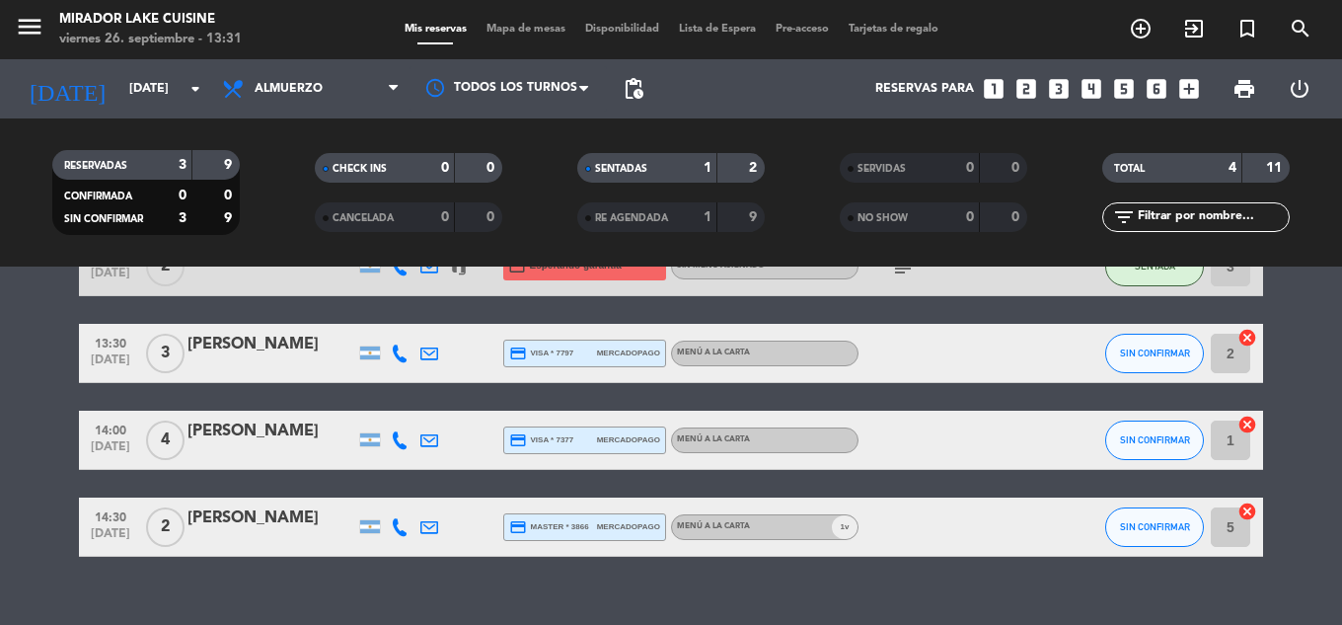
scroll to position [151, 0]
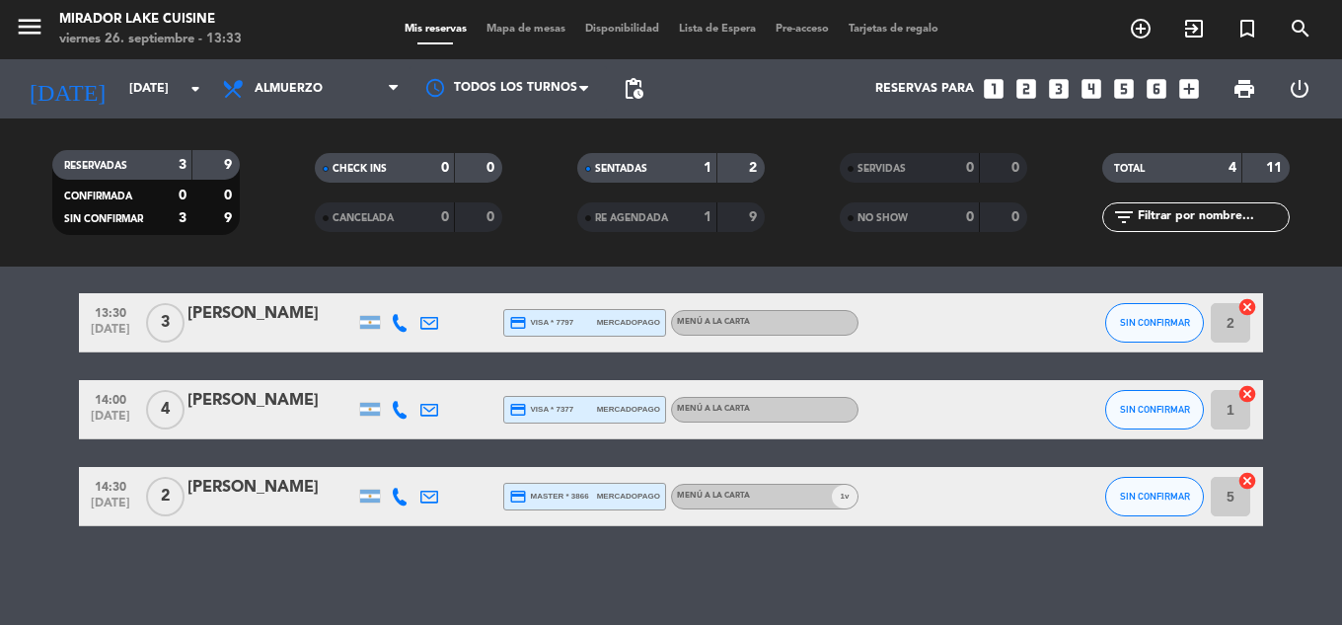
click at [386, 593] on div "No hay notas para este servicio. Haz clic para agregar una 13:00 [DATE] 2 [PERS…" at bounding box center [671, 445] width 1342 height 358
click at [1298, 399] on bookings-row "13:00 [DATE] 2 [PERSON_NAME] de la [DEMOGRAPHIC_DATA] headset_mic credit_card E…" at bounding box center [671, 366] width 1342 height 320
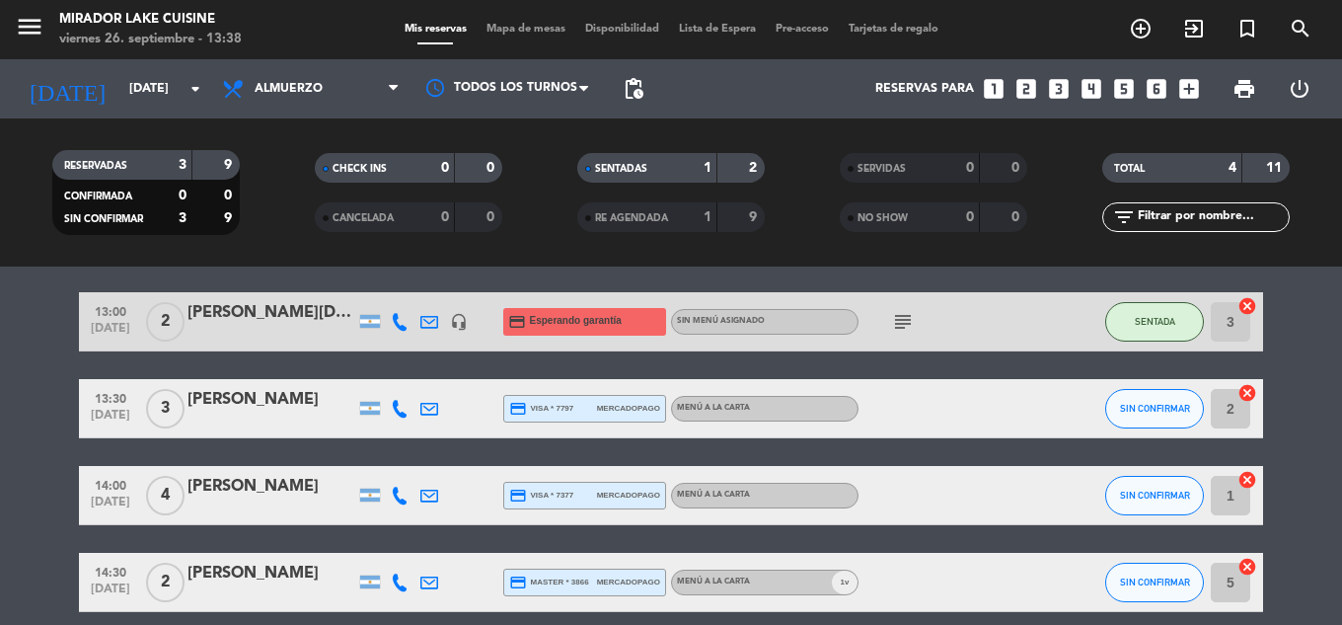
scroll to position [99, 0]
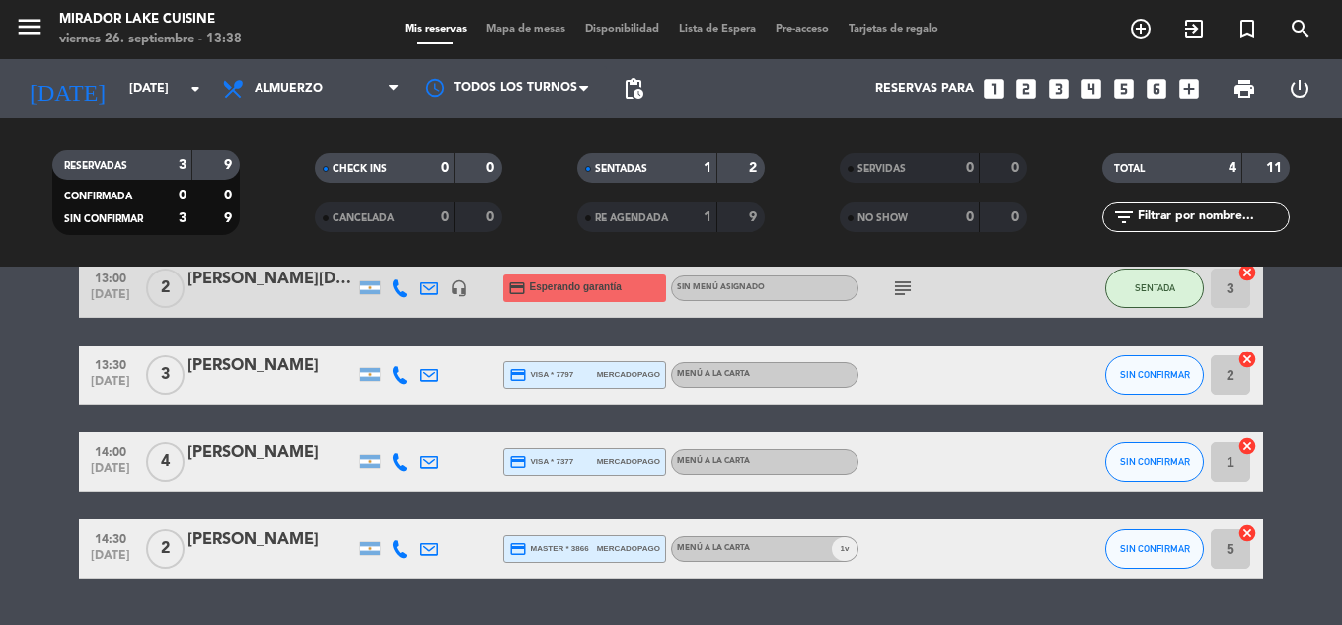
click at [1320, 401] on bookings-row "13:00 [DATE] 2 [PERSON_NAME] de la [DEMOGRAPHIC_DATA] headset_mic credit_card E…" at bounding box center [671, 418] width 1342 height 320
click at [1293, 561] on bookings-row "13:00 [DATE] 2 [PERSON_NAME] de la [DEMOGRAPHIC_DATA] headset_mic credit_card E…" at bounding box center [671, 418] width 1342 height 320
click at [1303, 344] on bookings-row "13:00 [DATE] 2 [PERSON_NAME] de la [DEMOGRAPHIC_DATA] headset_mic credit_card E…" at bounding box center [671, 418] width 1342 height 320
click at [1311, 492] on bookings-row "13:00 [DATE] 2 [PERSON_NAME] de la [DEMOGRAPHIC_DATA] headset_mic credit_card E…" at bounding box center [671, 418] width 1342 height 320
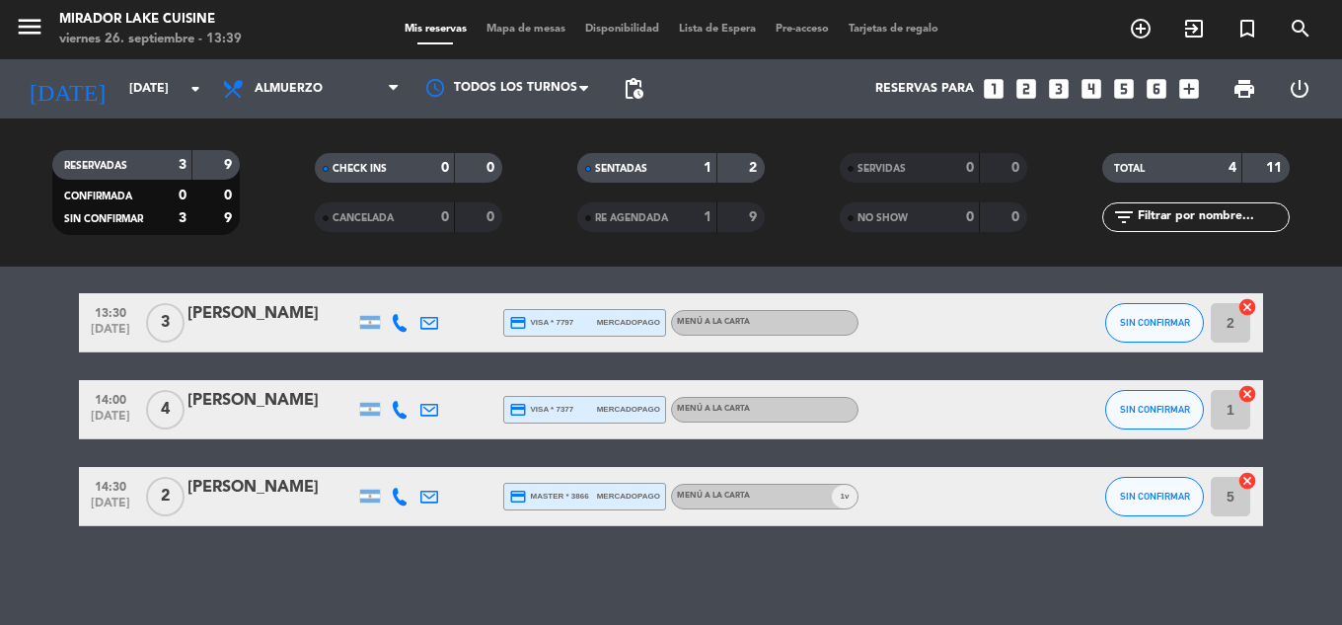
scroll to position [52, 0]
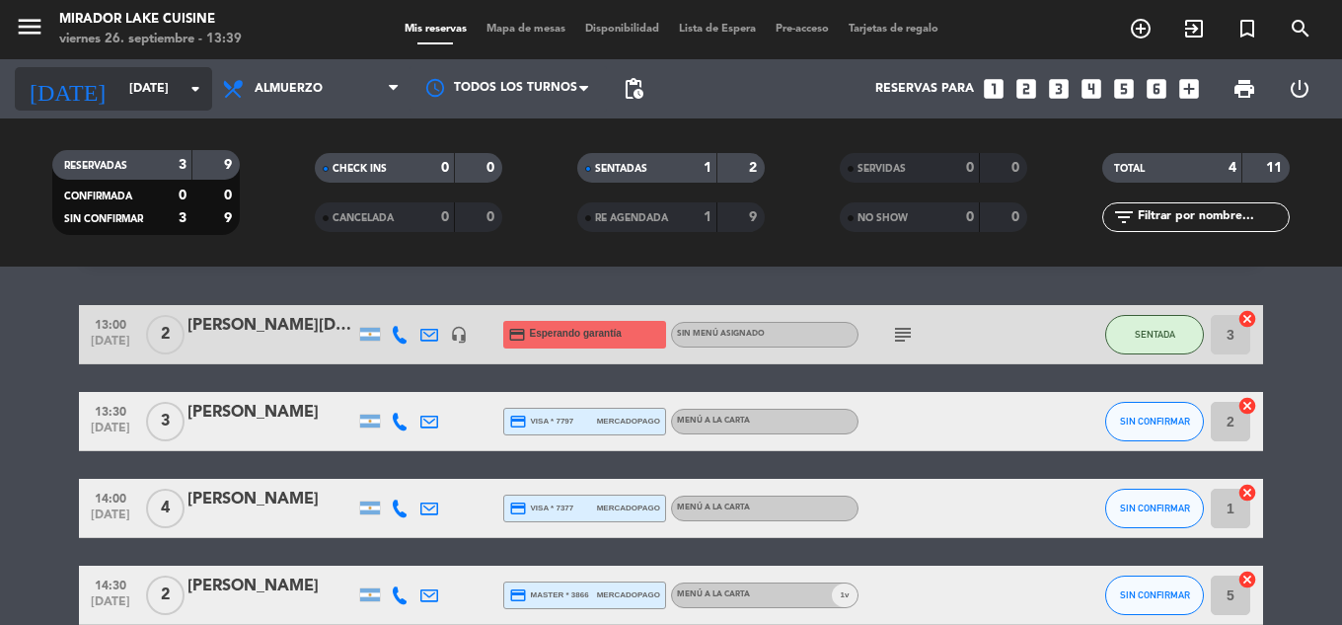
click at [149, 78] on input "[DATE]" at bounding box center [202, 89] width 167 height 34
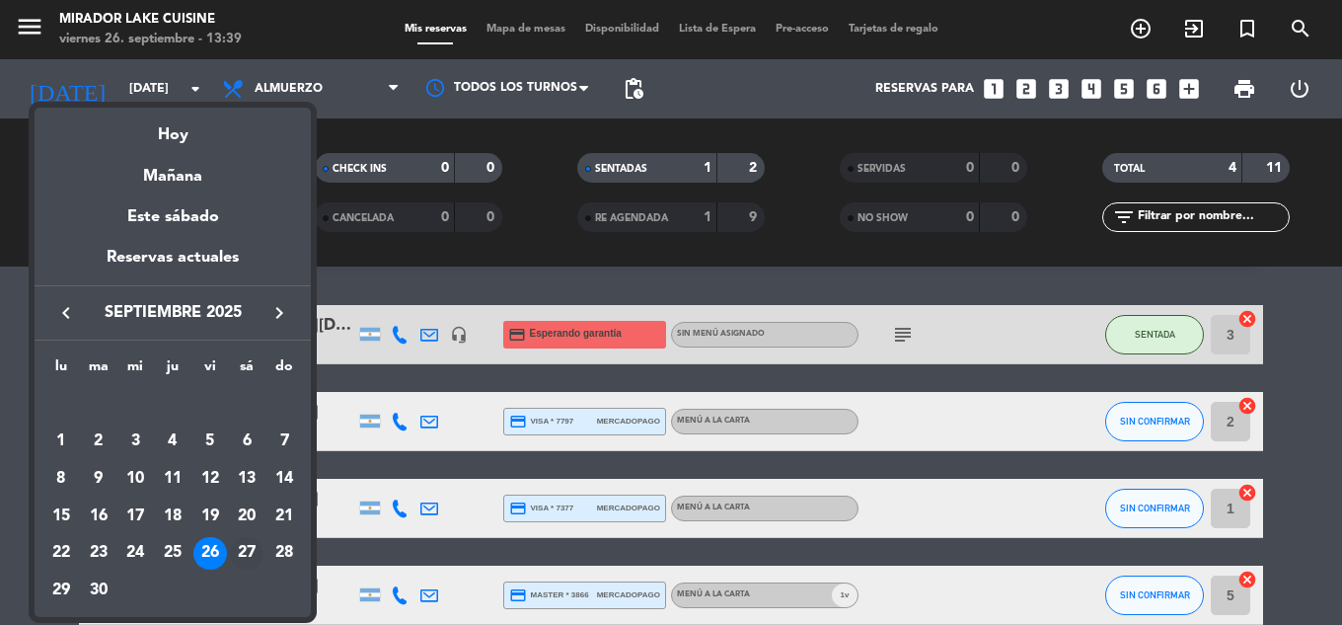
click at [241, 542] on div "27" at bounding box center [247, 554] width 34 height 34
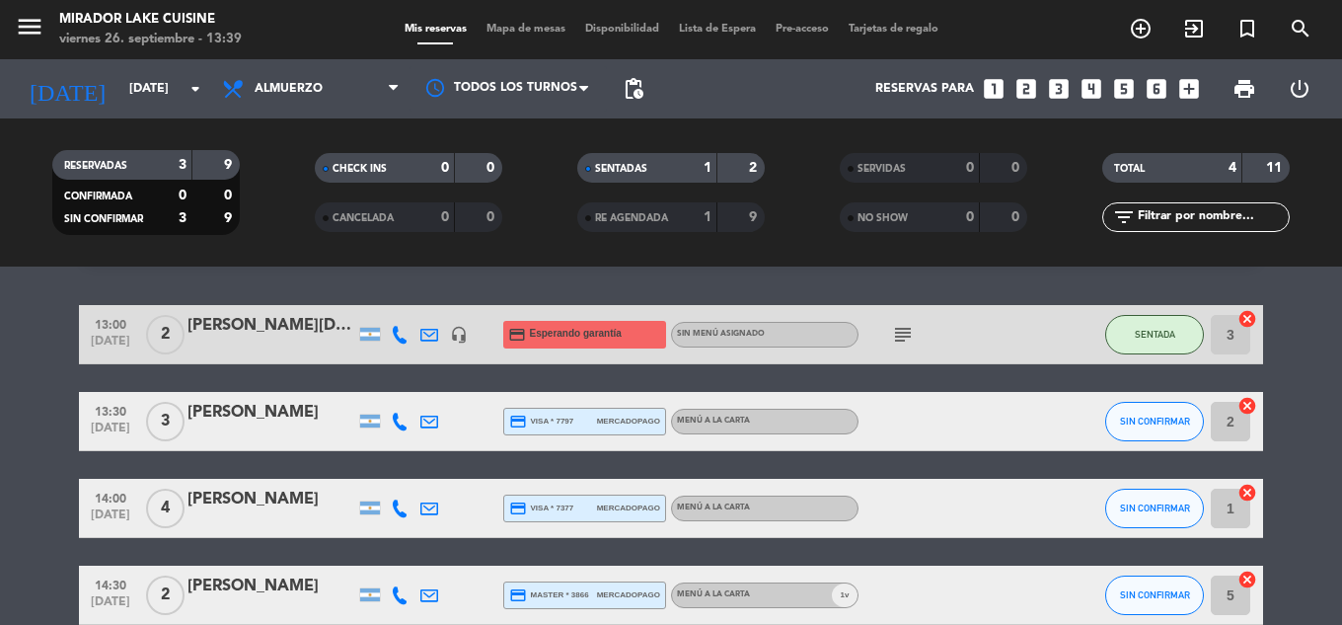
type input "[DATE]"
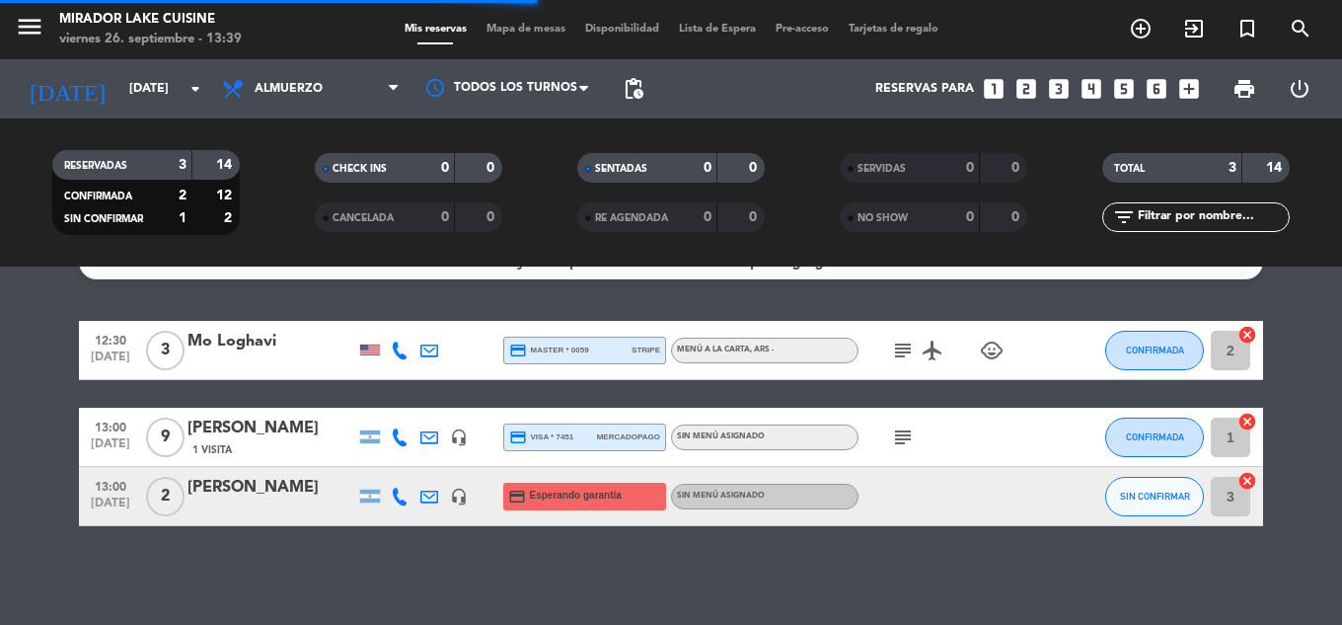
scroll to position [37, 0]
click at [409, 438] on div at bounding box center [400, 436] width 30 height 58
click at [404, 438] on icon at bounding box center [400, 437] width 18 height 18
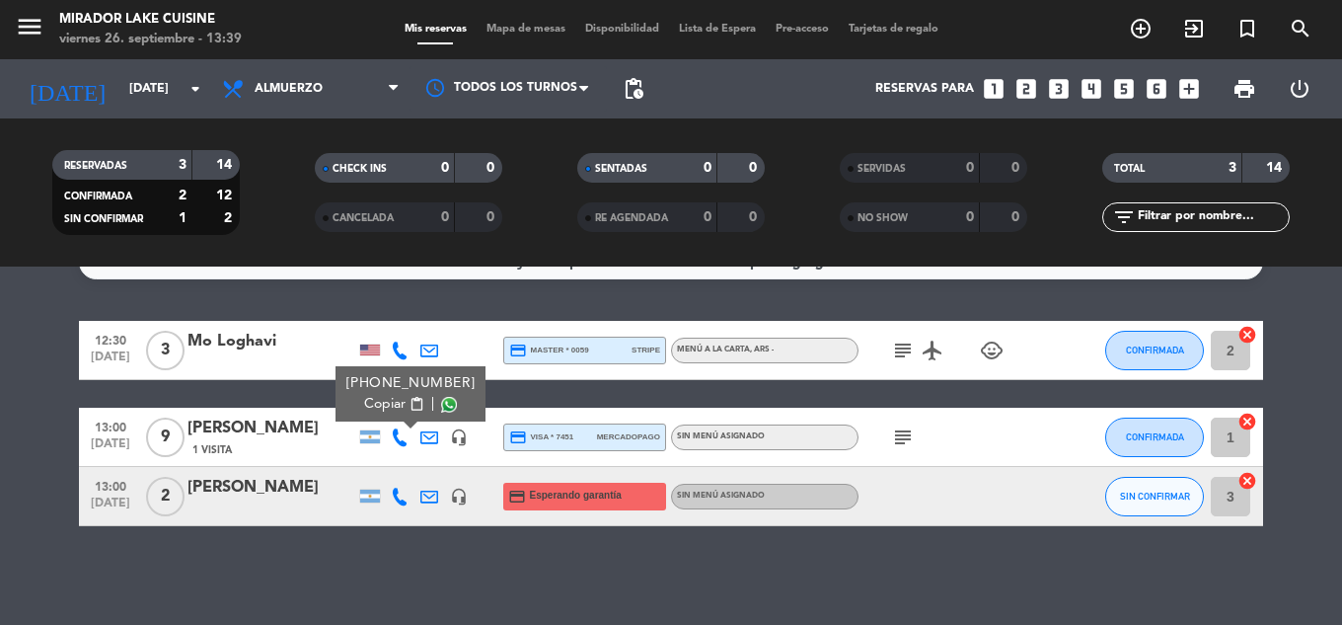
click at [386, 405] on span "Copiar" at bounding box center [384, 404] width 41 height 21
click at [181, 85] on input "[DATE]" at bounding box center [202, 89] width 167 height 34
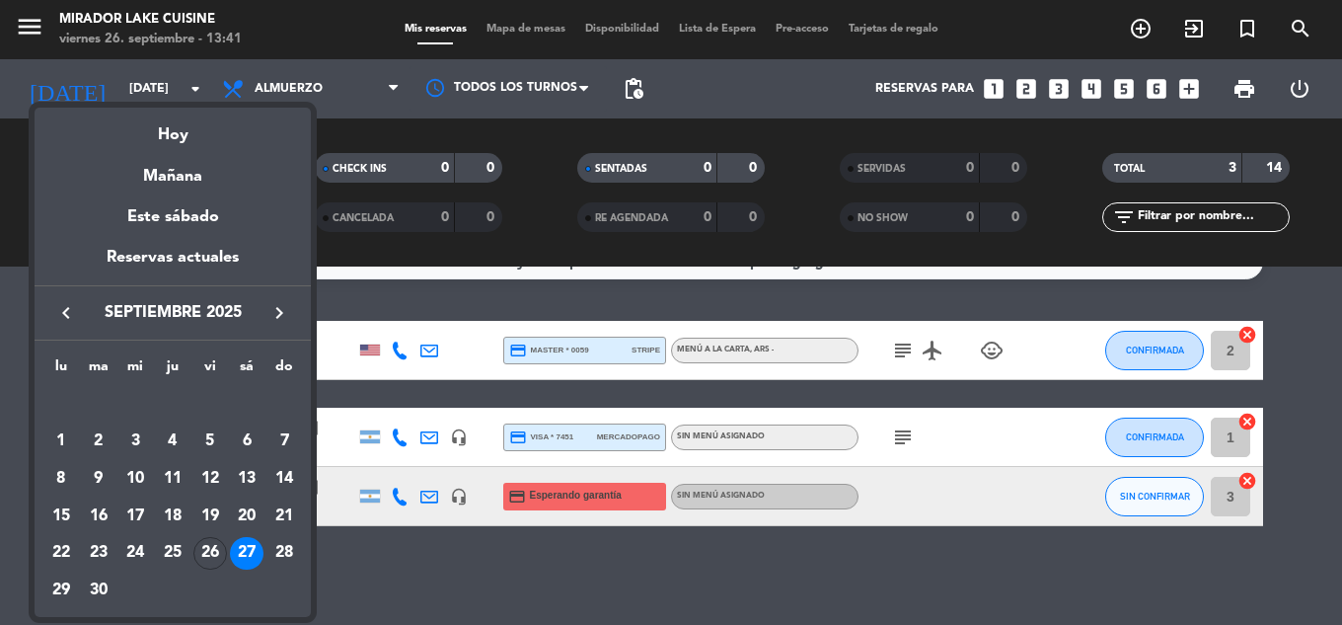
click at [394, 269] on div at bounding box center [671, 312] width 1342 height 625
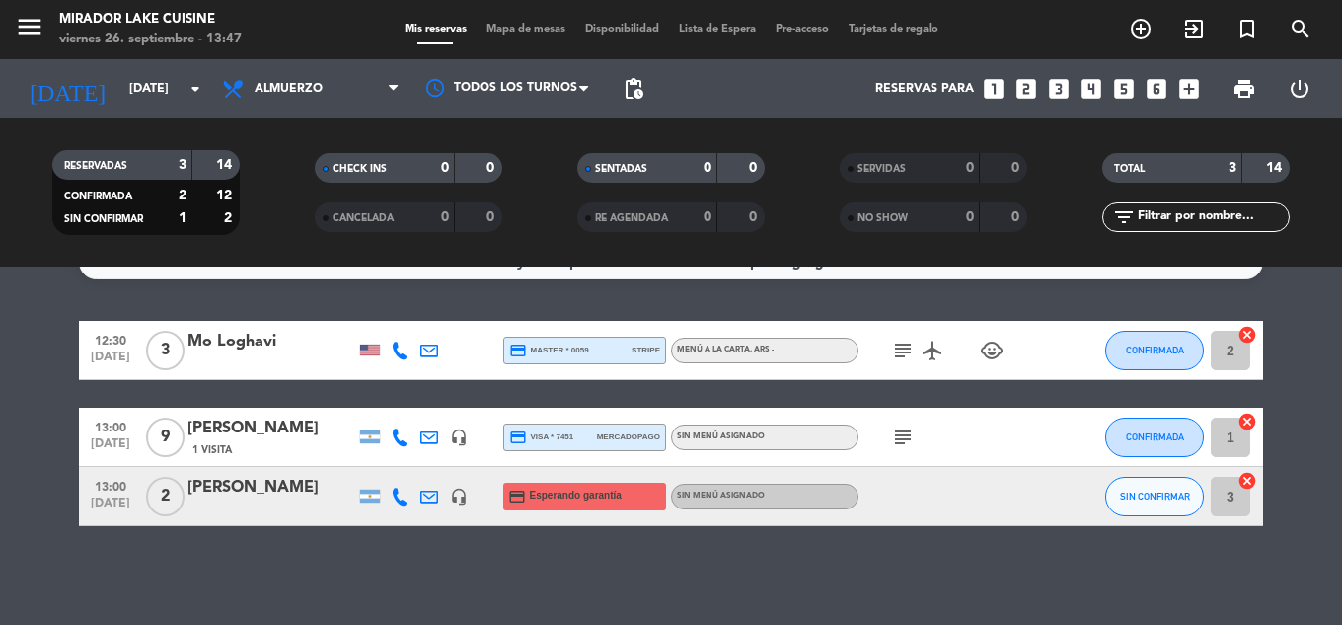
click at [901, 438] on icon "subject" at bounding box center [903, 437] width 24 height 24
click at [302, 427] on div "[PERSON_NAME]" at bounding box center [271, 428] width 168 height 26
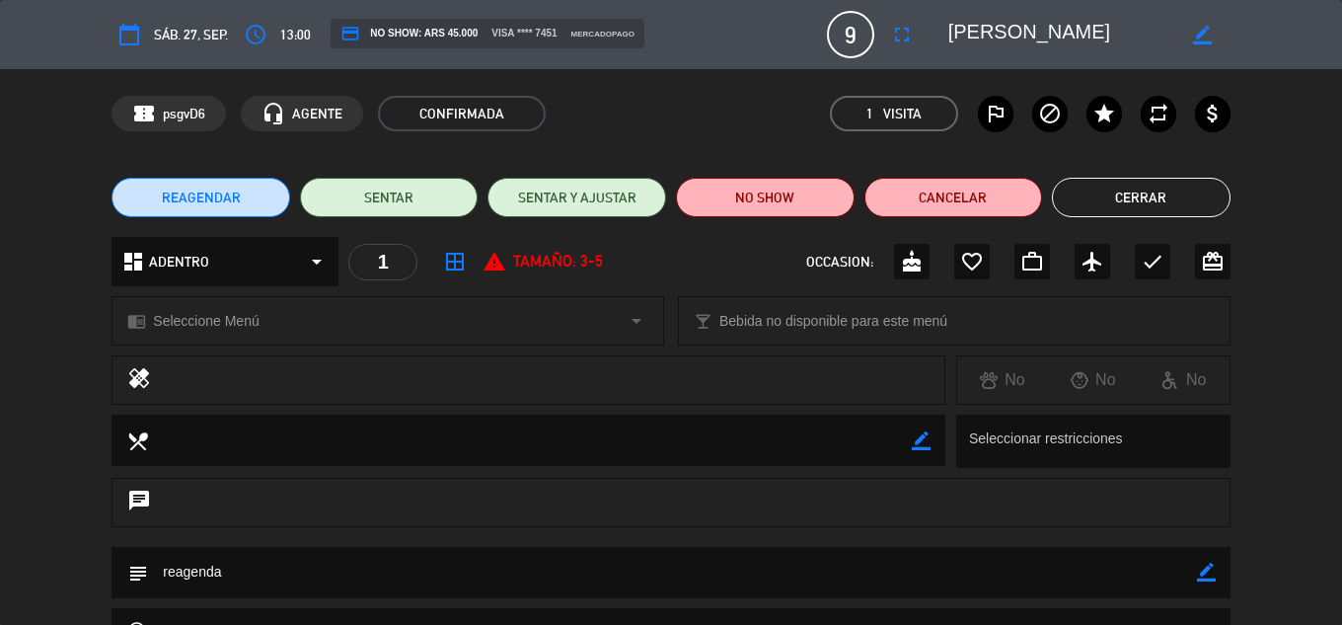
scroll to position [280, 0]
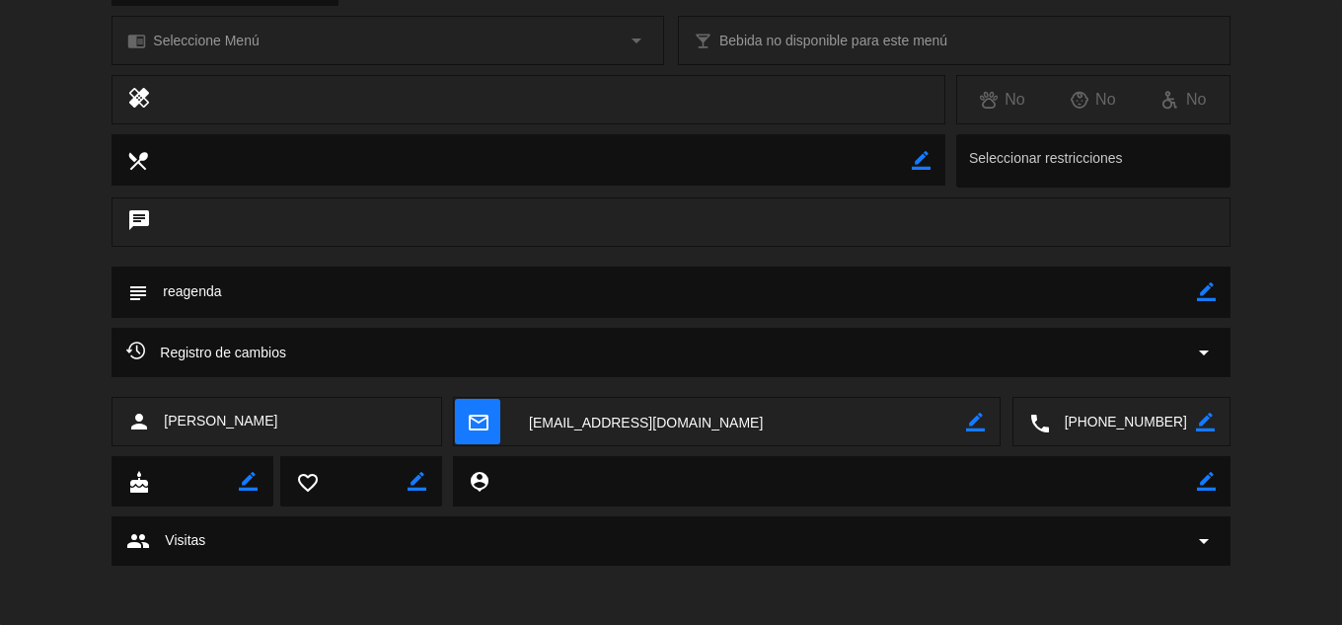
click at [1201, 298] on icon "border_color" at bounding box center [1206, 291] width 19 height 19
click at [1163, 293] on textarea at bounding box center [672, 291] width 1048 height 50
type textarea "reagenda / persona celiaca"
click at [1209, 294] on icon at bounding box center [1206, 291] width 19 height 19
click at [1294, 364] on div "Registro de cambios arrow_drop_down" at bounding box center [671, 362] width 1342 height 69
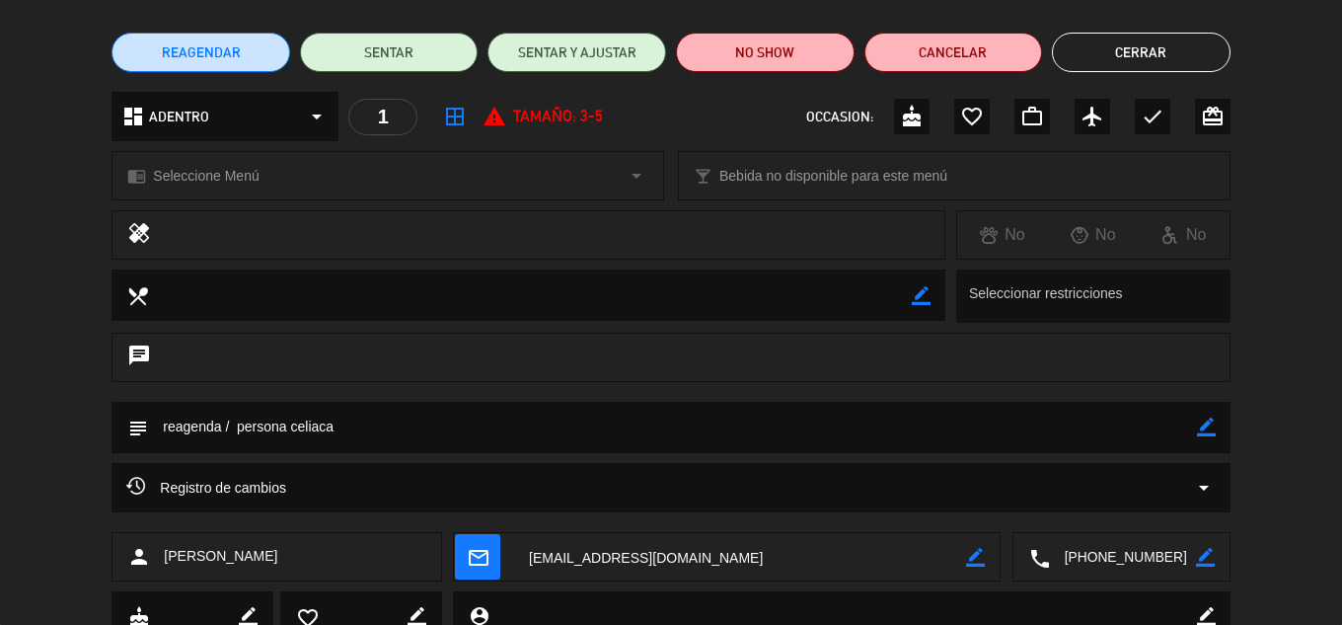
scroll to position [0, 0]
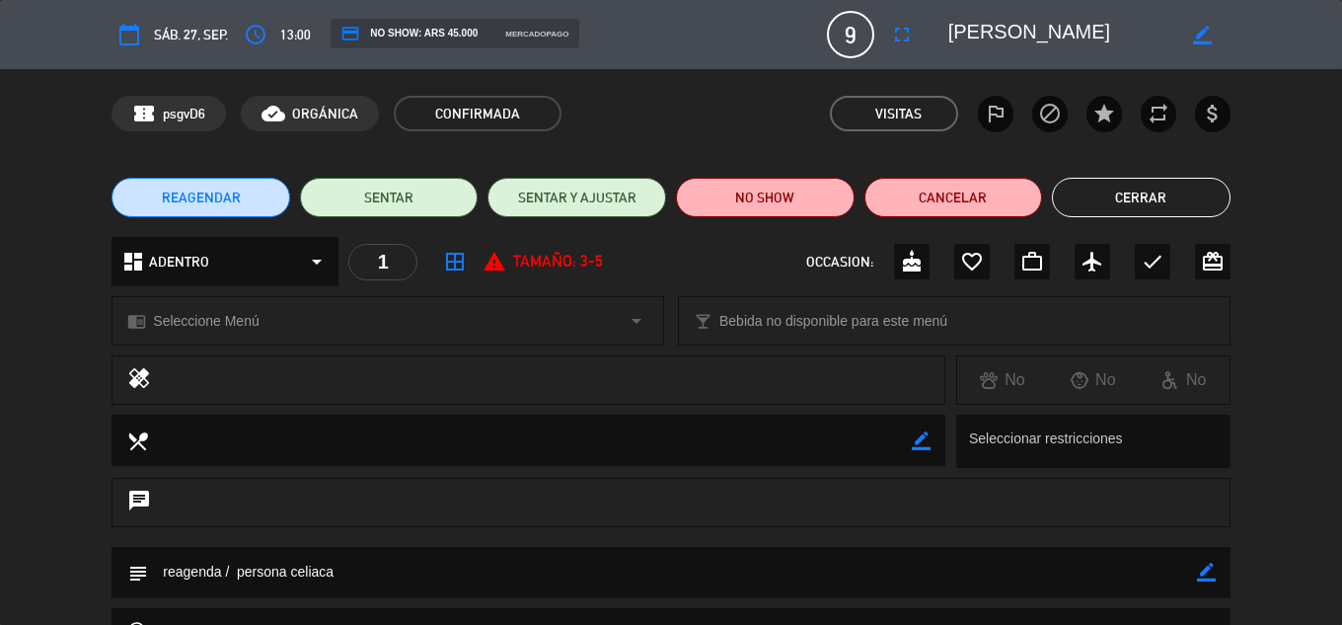
click at [1148, 203] on button "Cerrar" at bounding box center [1141, 197] width 179 height 39
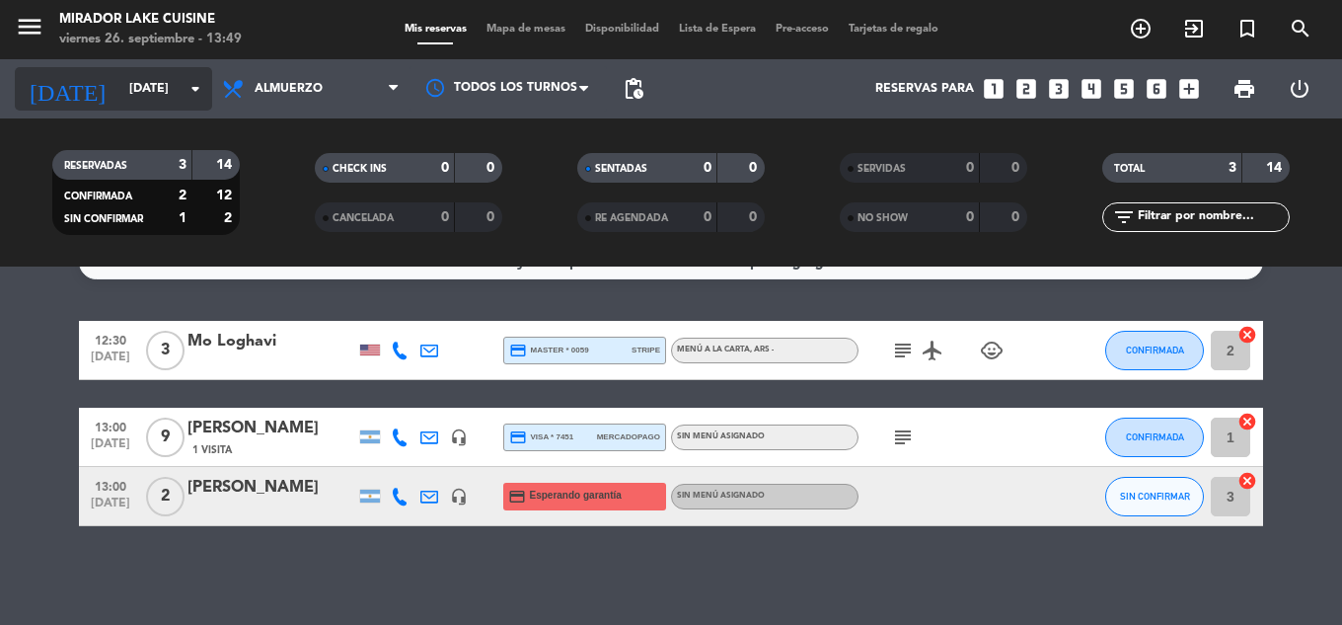
click at [149, 96] on input "[DATE]" at bounding box center [202, 89] width 167 height 34
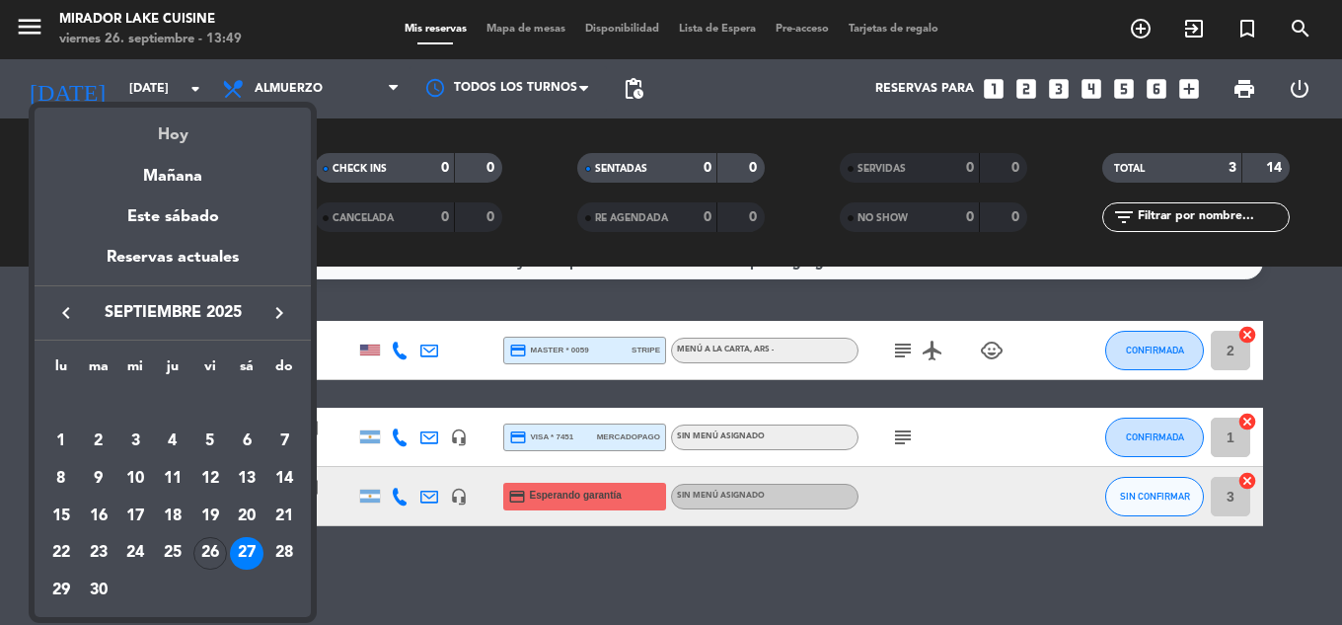
click at [172, 137] on div "Hoy" at bounding box center [173, 128] width 276 height 40
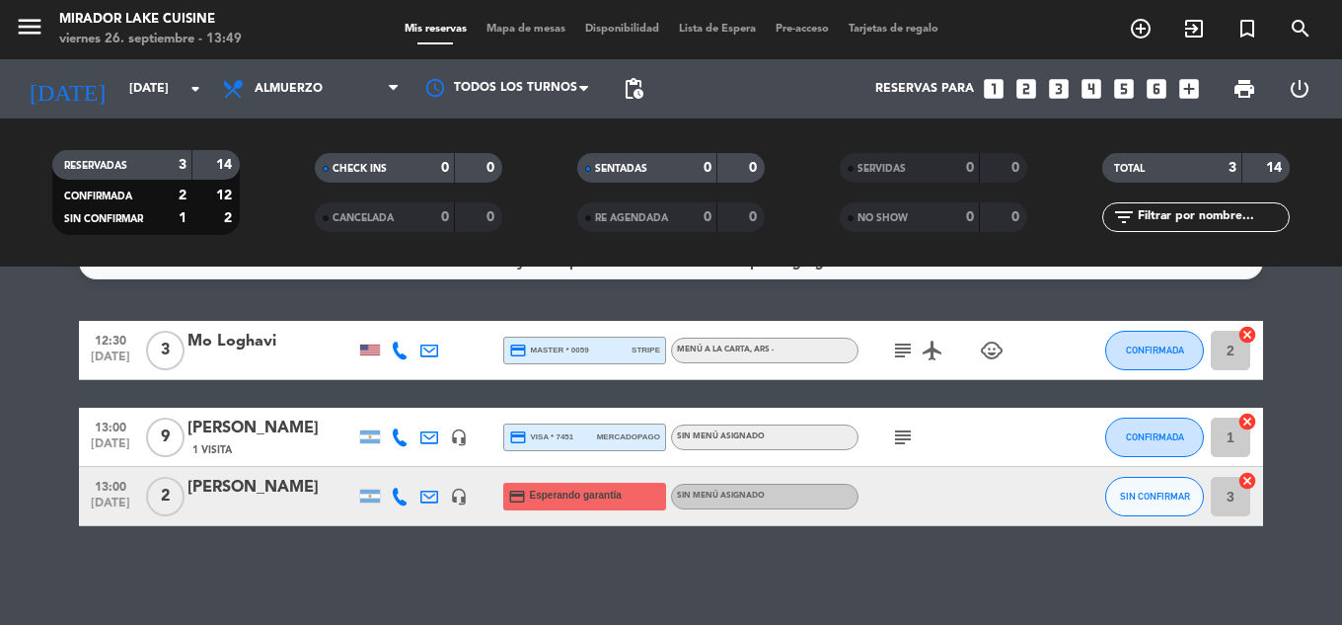
type input "[DATE]"
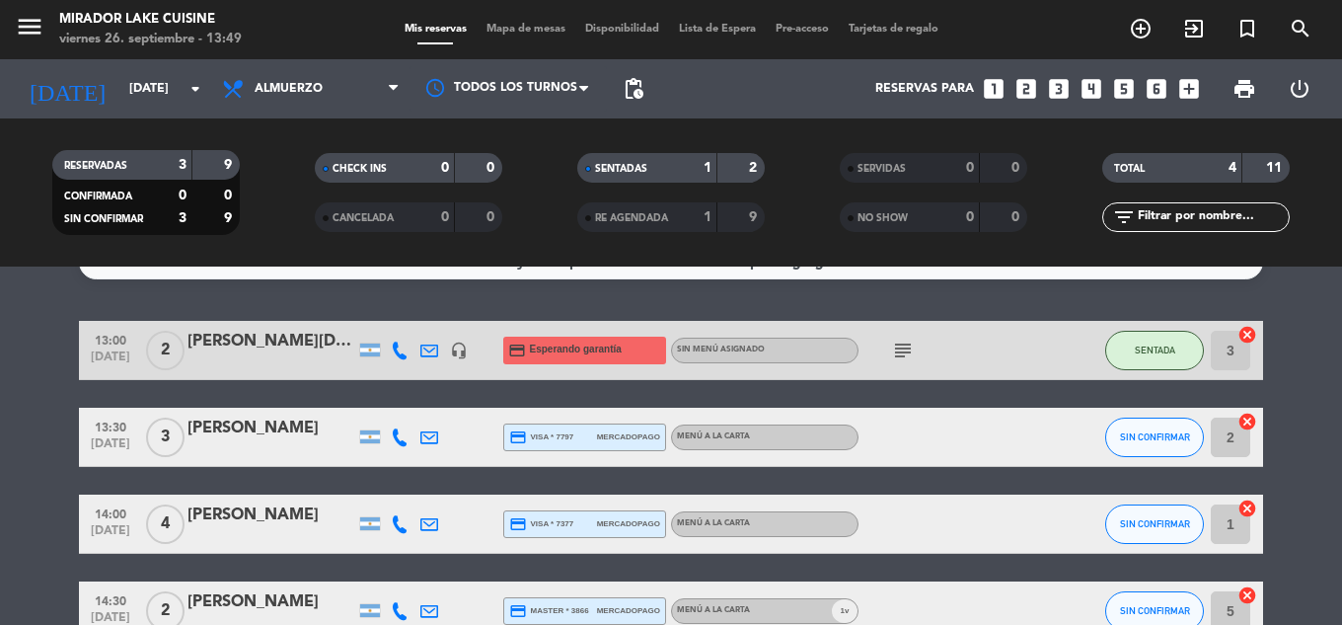
click at [1287, 394] on bookings-row "13:00 [DATE] 2 [PERSON_NAME] de la [DEMOGRAPHIC_DATA] headset_mic credit_card E…" at bounding box center [671, 481] width 1342 height 320
click at [1131, 517] on button "SIN CONFIRMAR" at bounding box center [1154, 523] width 99 height 39
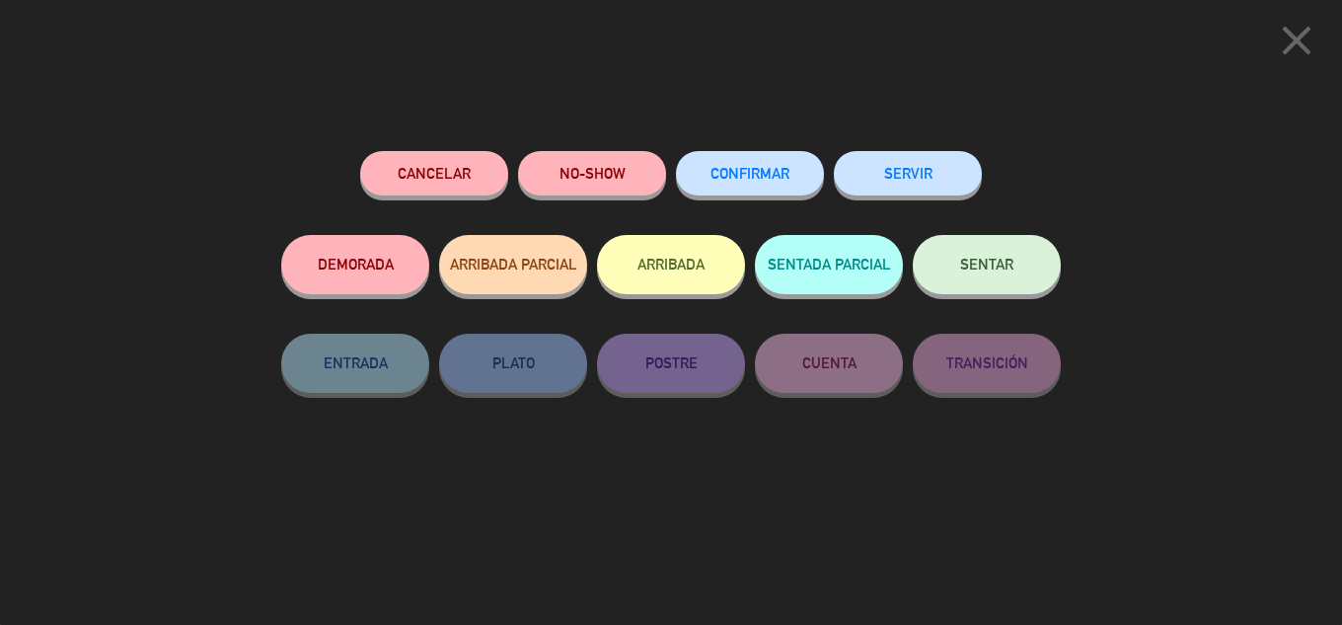
click at [1041, 286] on button "SENTAR" at bounding box center [987, 264] width 148 height 59
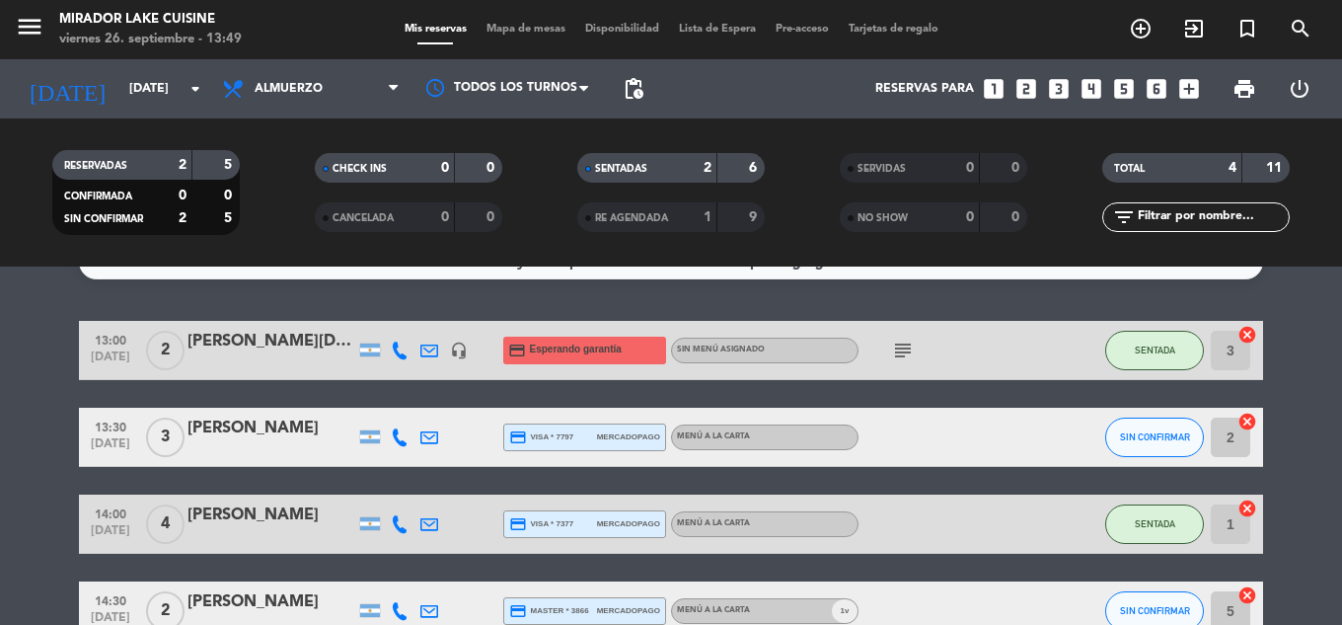
click at [536, 24] on span "Mapa de mesas" at bounding box center [526, 29] width 99 height 11
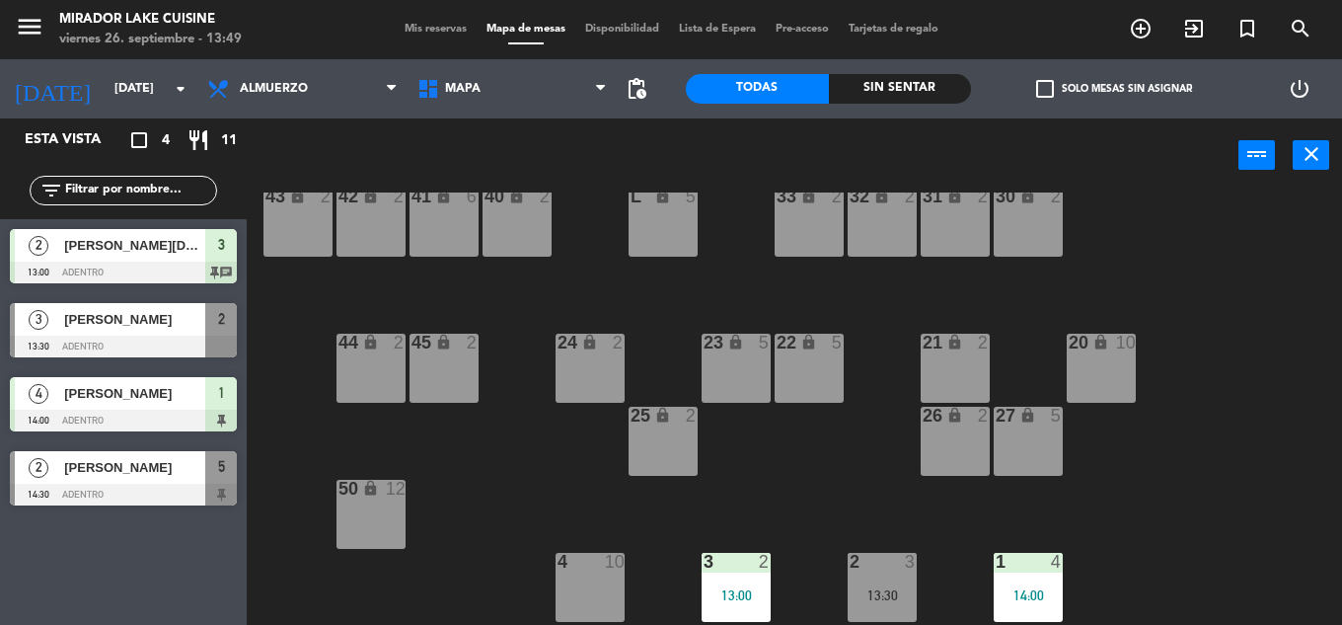
scroll to position [395, 0]
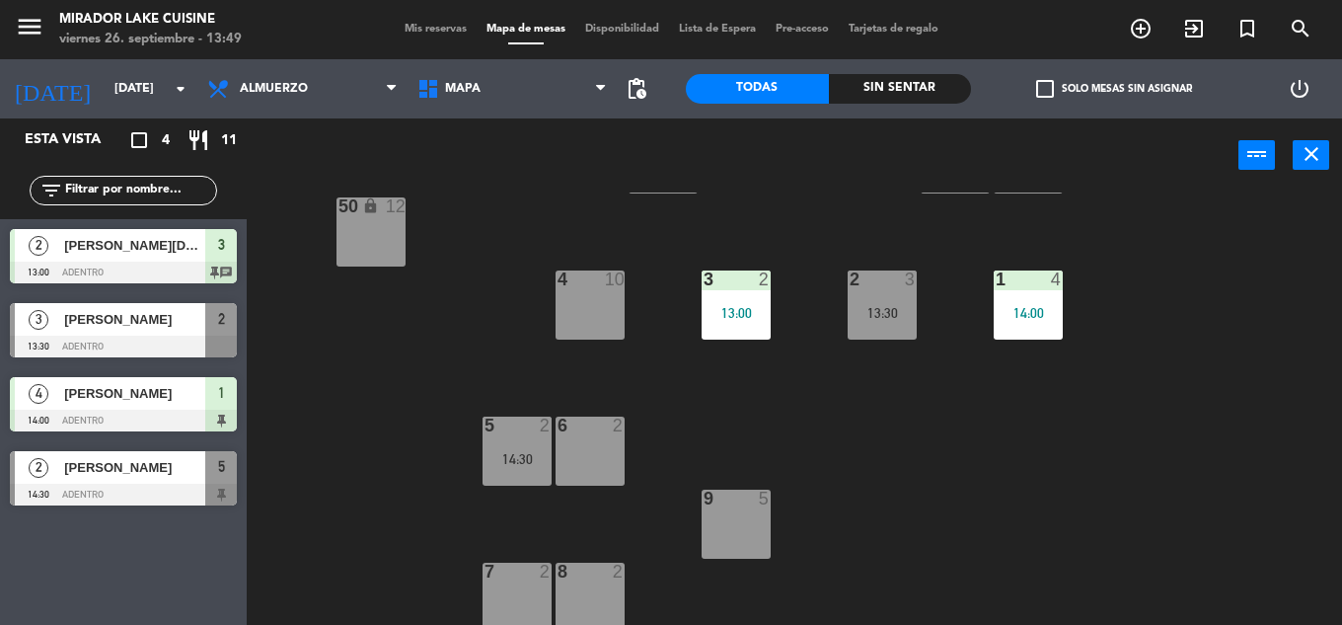
click at [762, 526] on div "9 5" at bounding box center [735, 523] width 69 height 69
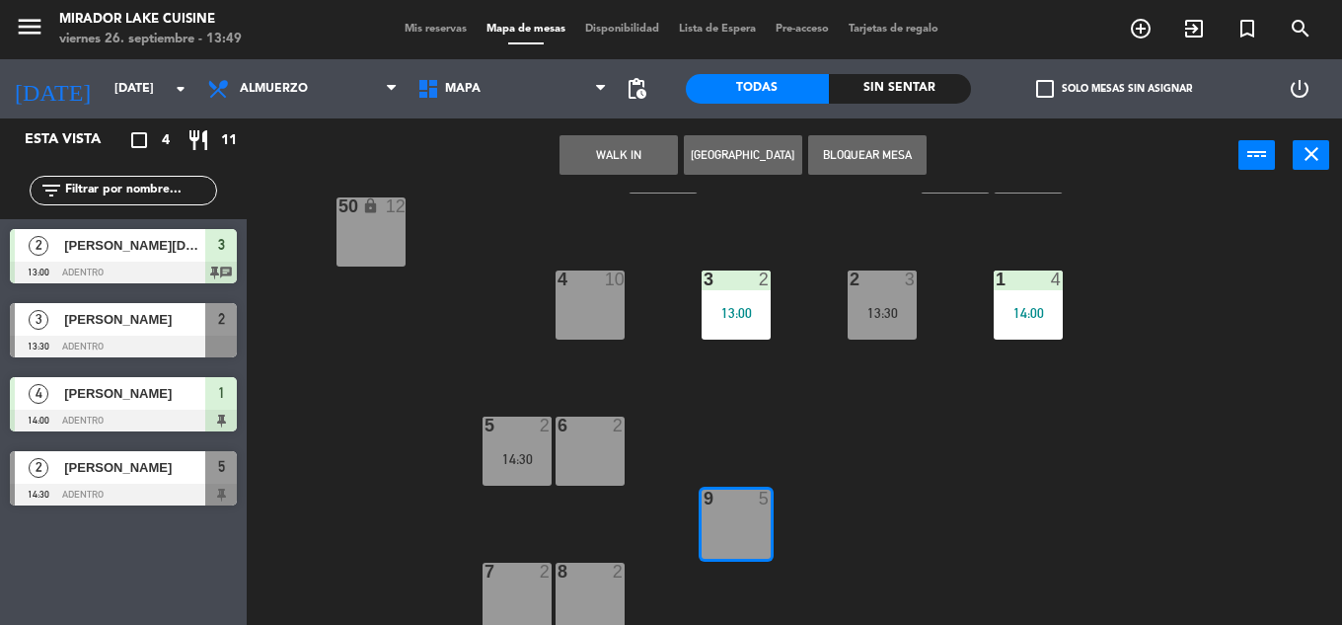
click at [631, 157] on button "WALK IN" at bounding box center [618, 154] width 118 height 39
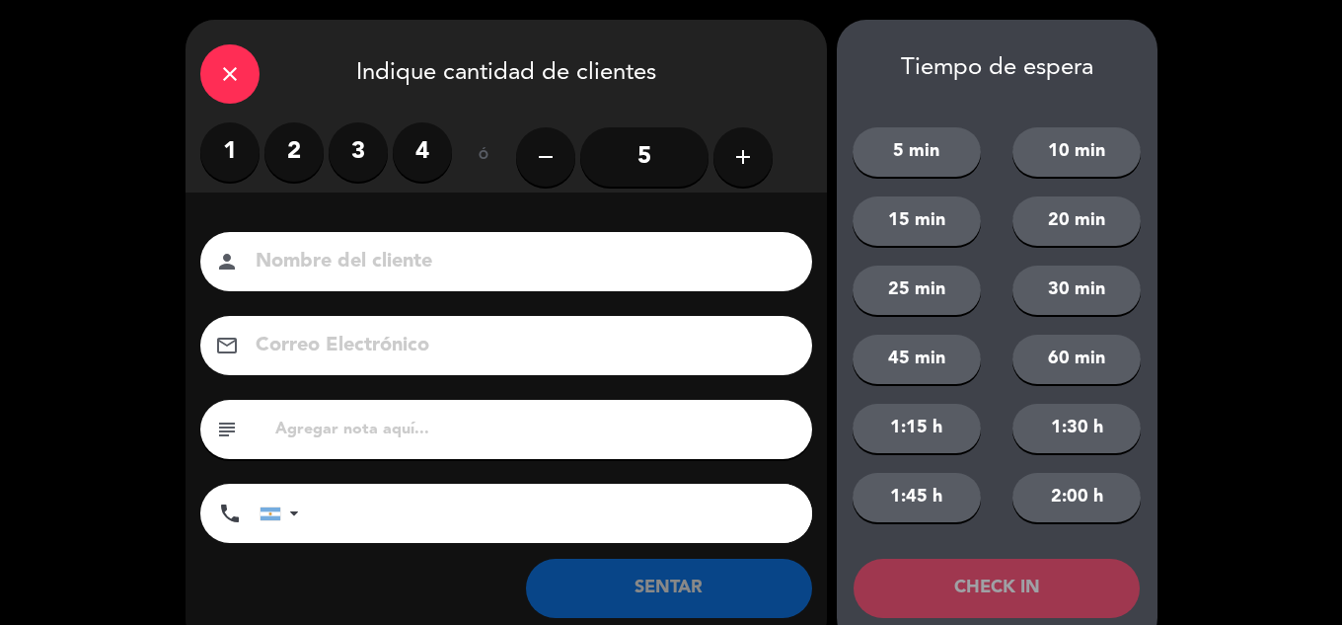
click at [434, 159] on label "4" at bounding box center [422, 151] width 59 height 59
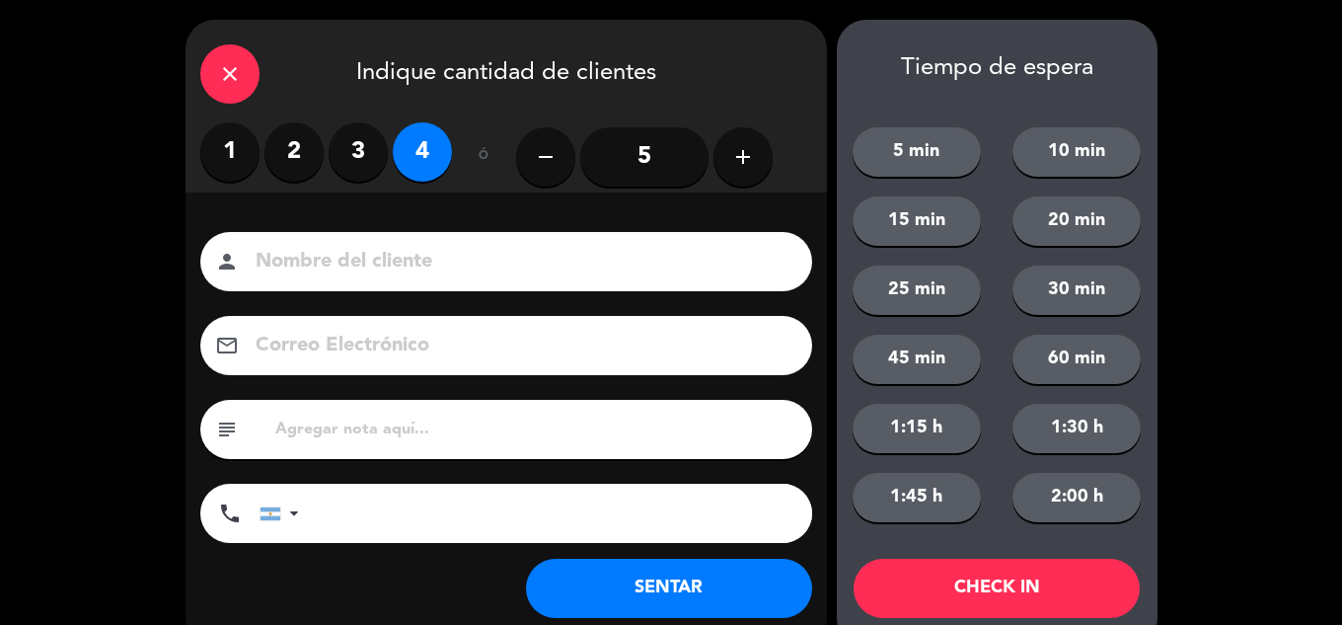
click at [760, 573] on button "SENTAR" at bounding box center [669, 587] width 286 height 59
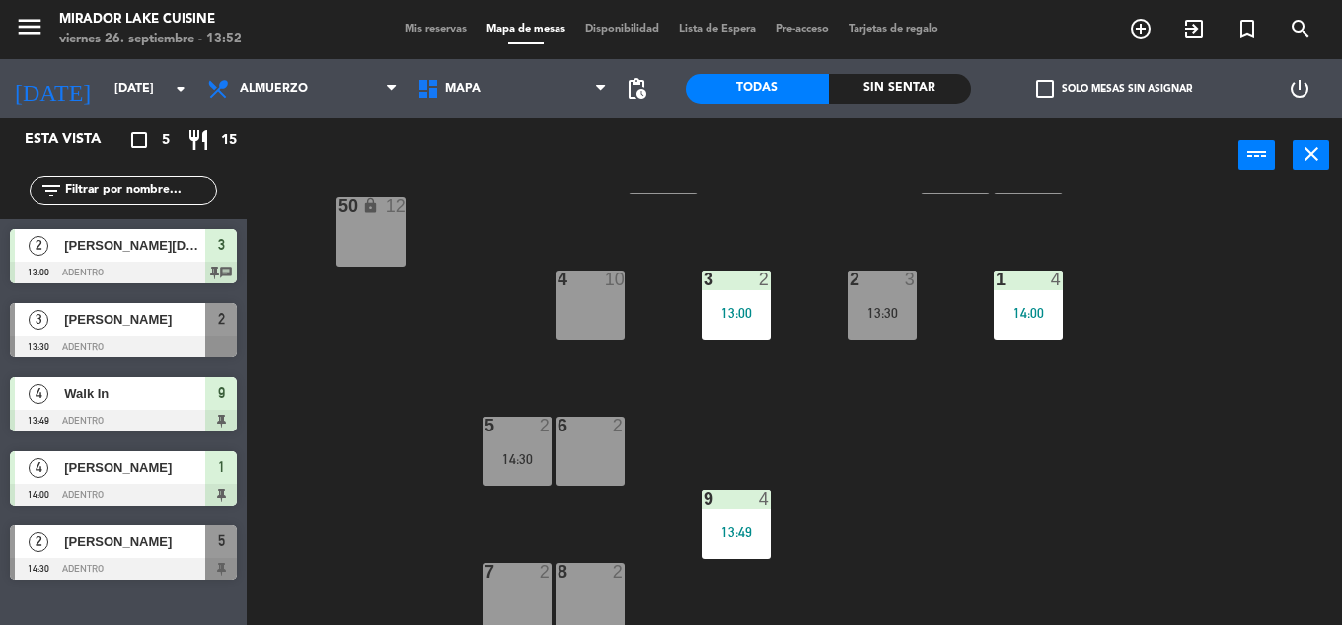
click at [132, 544] on span "[PERSON_NAME]" at bounding box center [134, 541] width 141 height 21
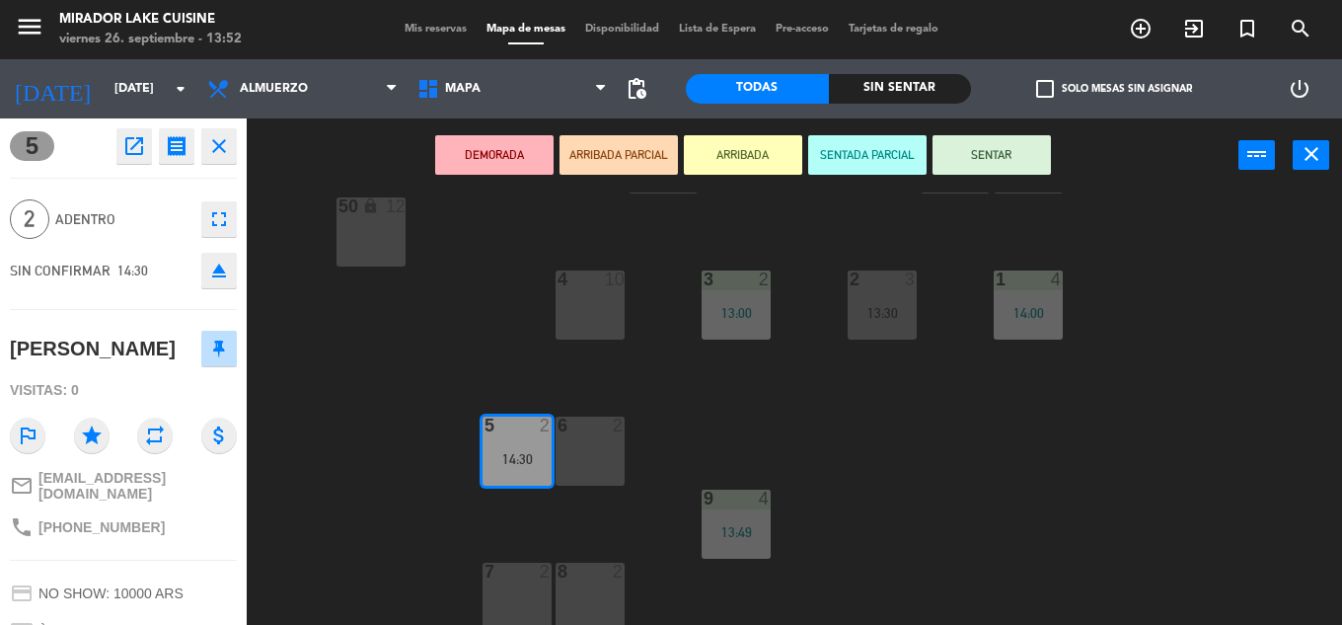
click at [1004, 166] on button "SENTAR" at bounding box center [991, 154] width 118 height 39
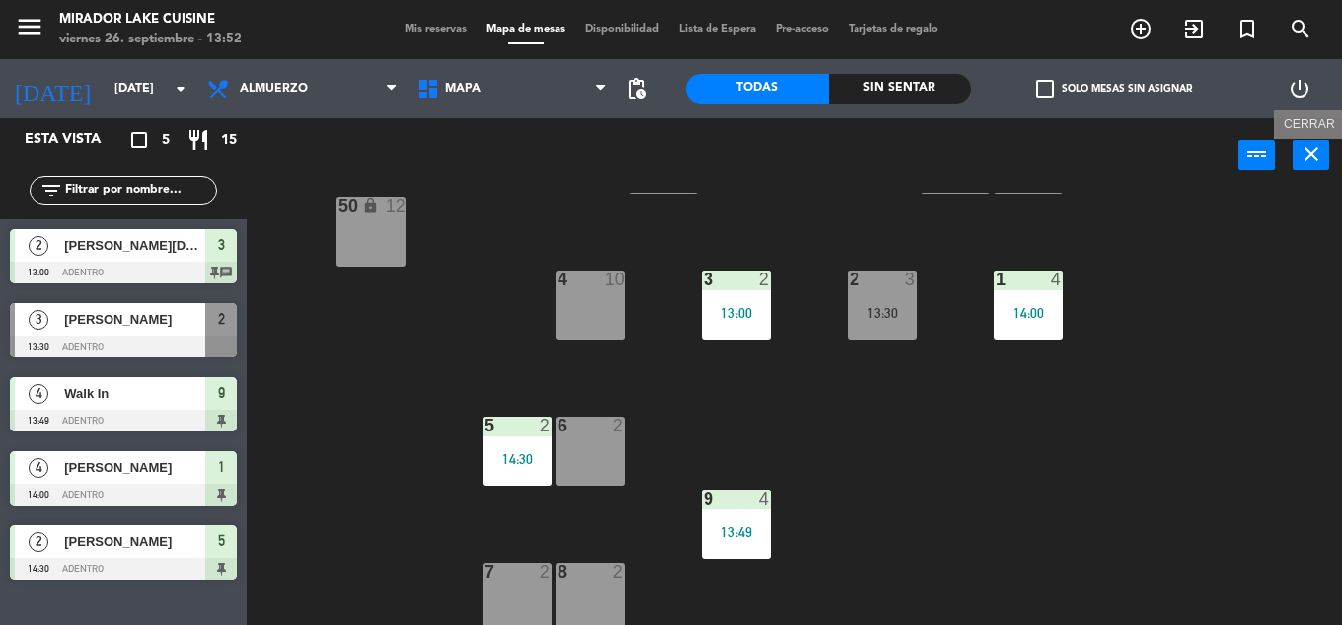
click at [1313, 160] on icon "close" at bounding box center [1311, 154] width 24 height 24
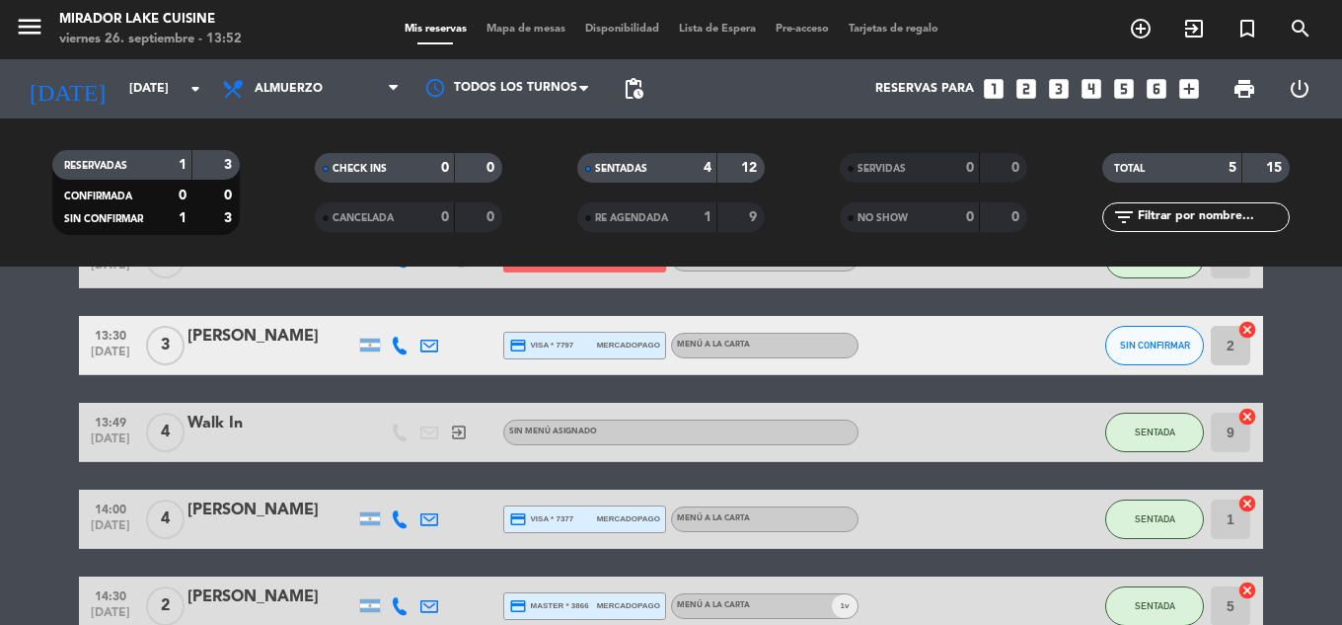
scroll to position [99, 0]
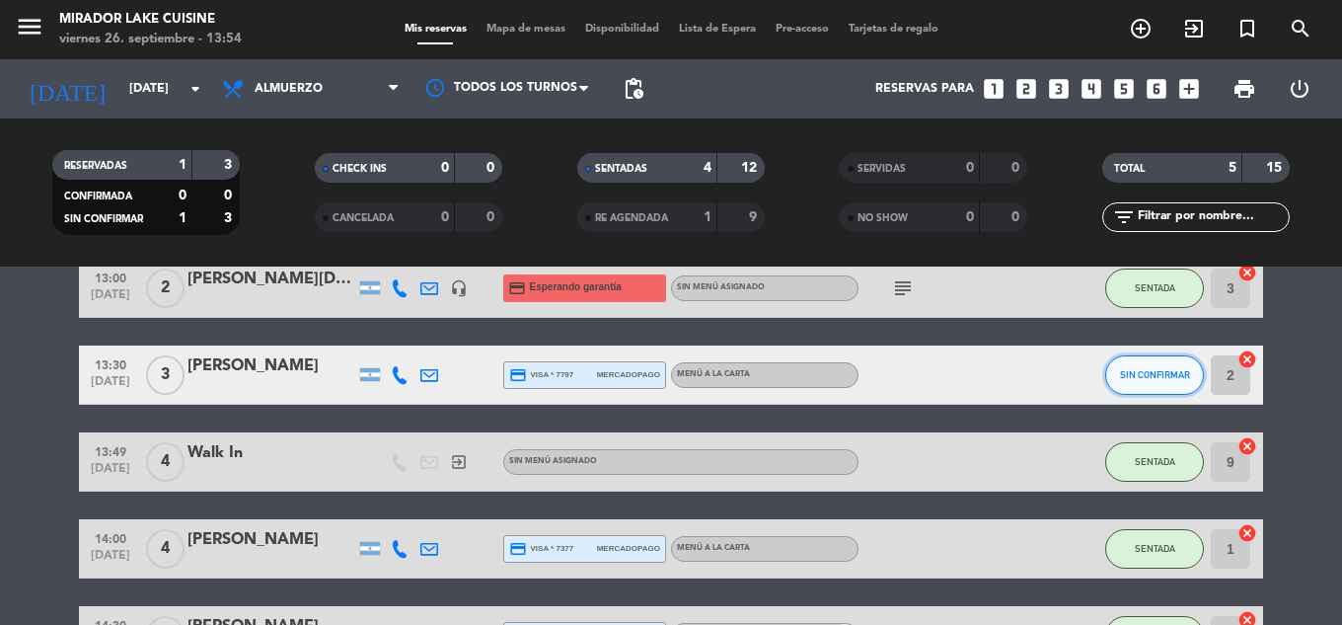
click at [1145, 371] on span "SIN CONFIRMAR" at bounding box center [1155, 374] width 70 height 11
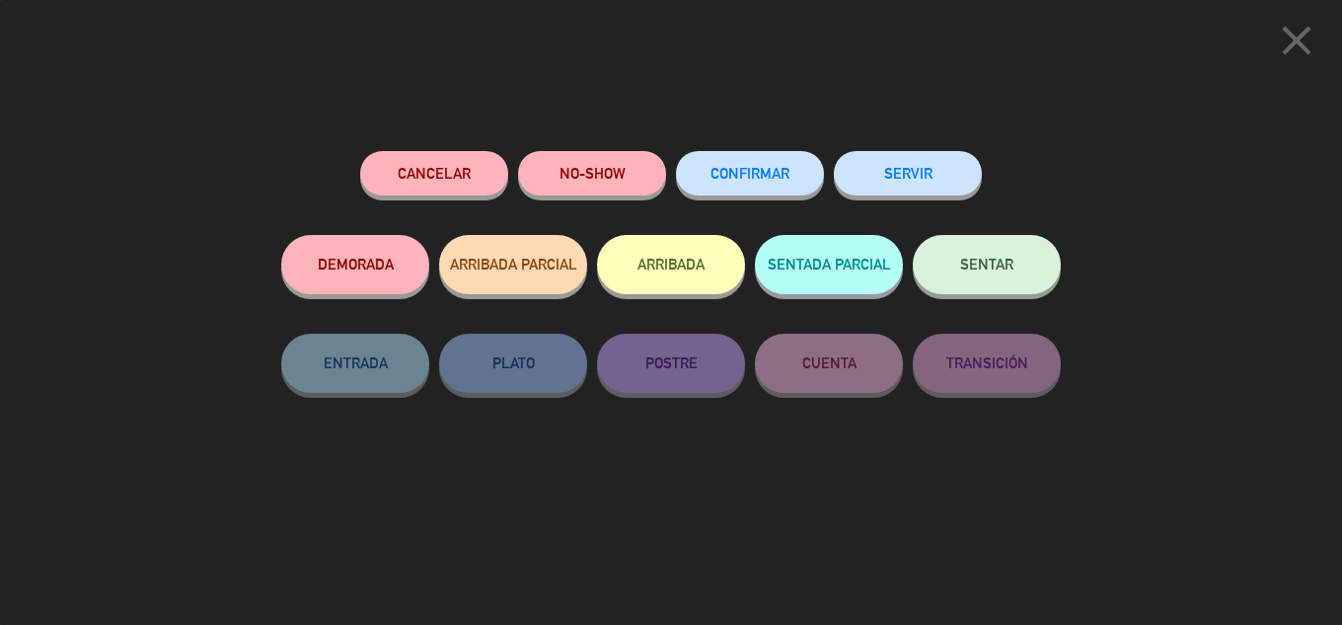
click at [980, 258] on span "SENTAR" at bounding box center [986, 264] width 53 height 17
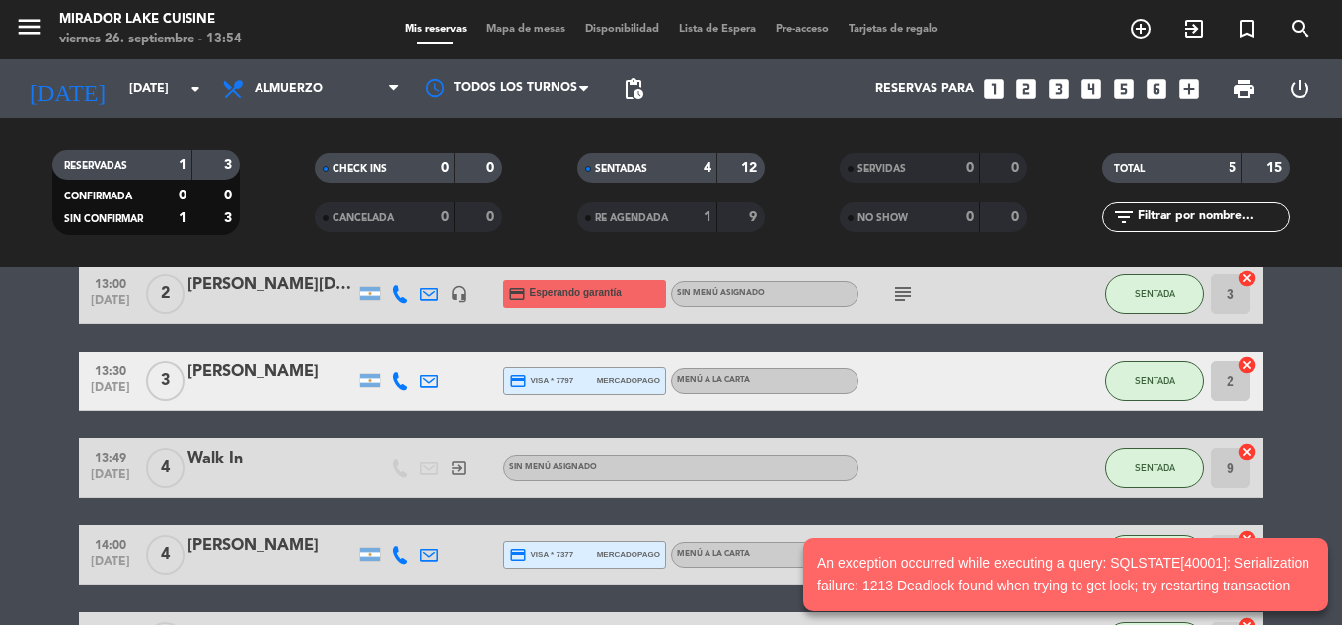
scroll to position [197, 0]
